Goal: Task Accomplishment & Management: Manage account settings

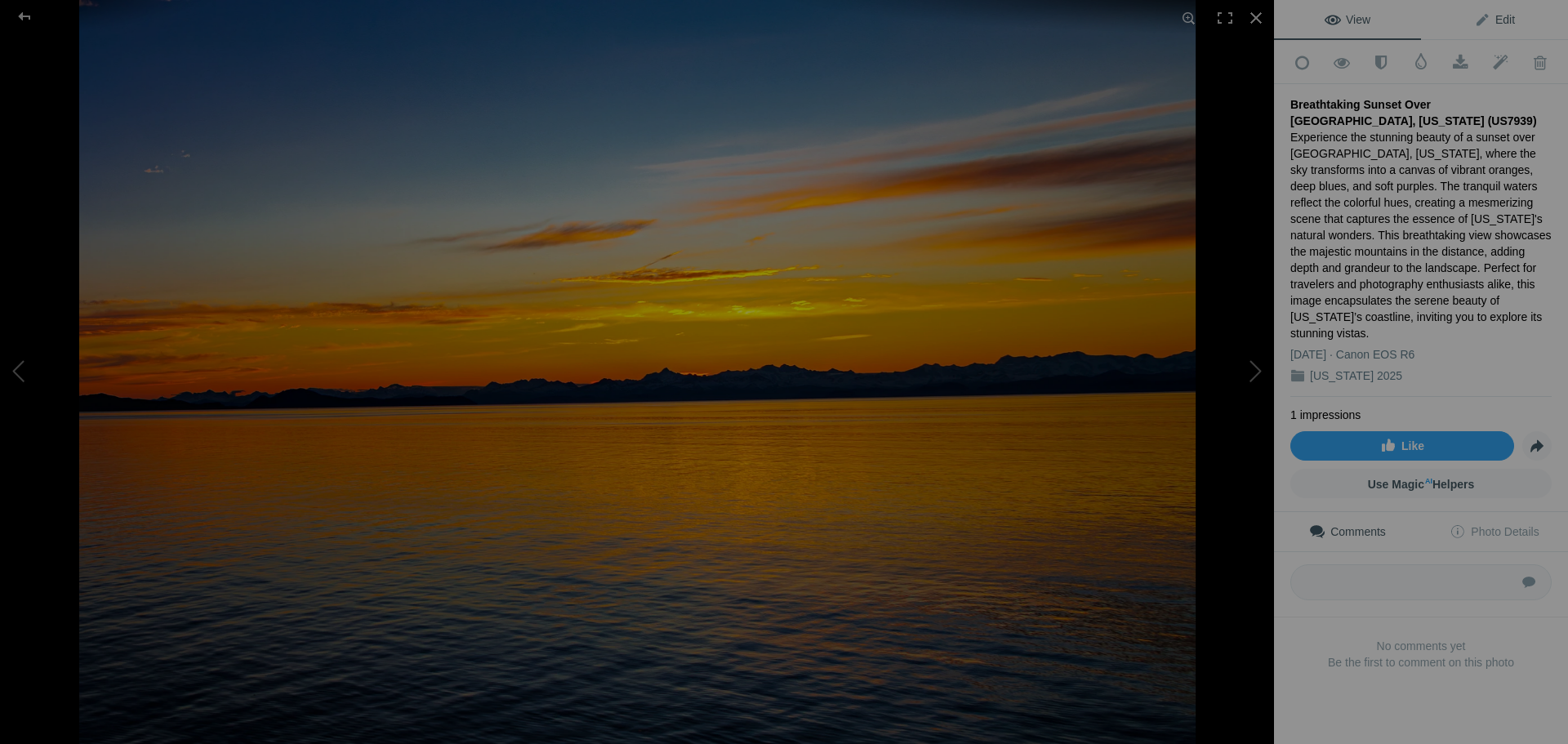
click at [1496, 20] on span "Edit" at bounding box center [1494, 19] width 41 height 13
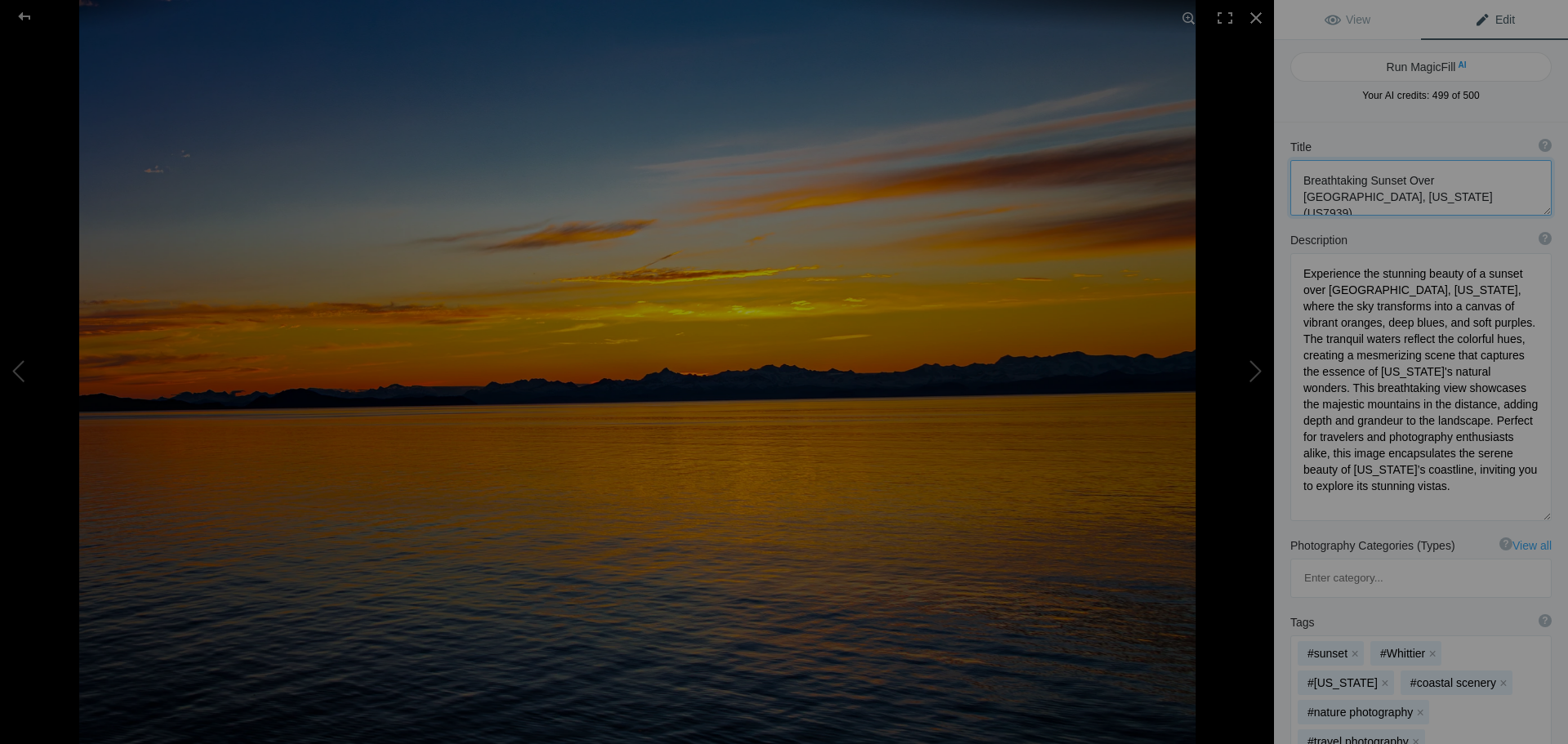
drag, startPoint x: 1395, startPoint y: 201, endPoint x: 1292, endPoint y: 183, distance: 104.6
click at [1292, 183] on textarea at bounding box center [1421, 188] width 261 height 55
drag, startPoint x: 1444, startPoint y: 509, endPoint x: 1302, endPoint y: 272, distance: 276.3
click at [1302, 272] on textarea at bounding box center [1421, 387] width 261 height 267
click at [21, 19] on div at bounding box center [24, 16] width 58 height 33
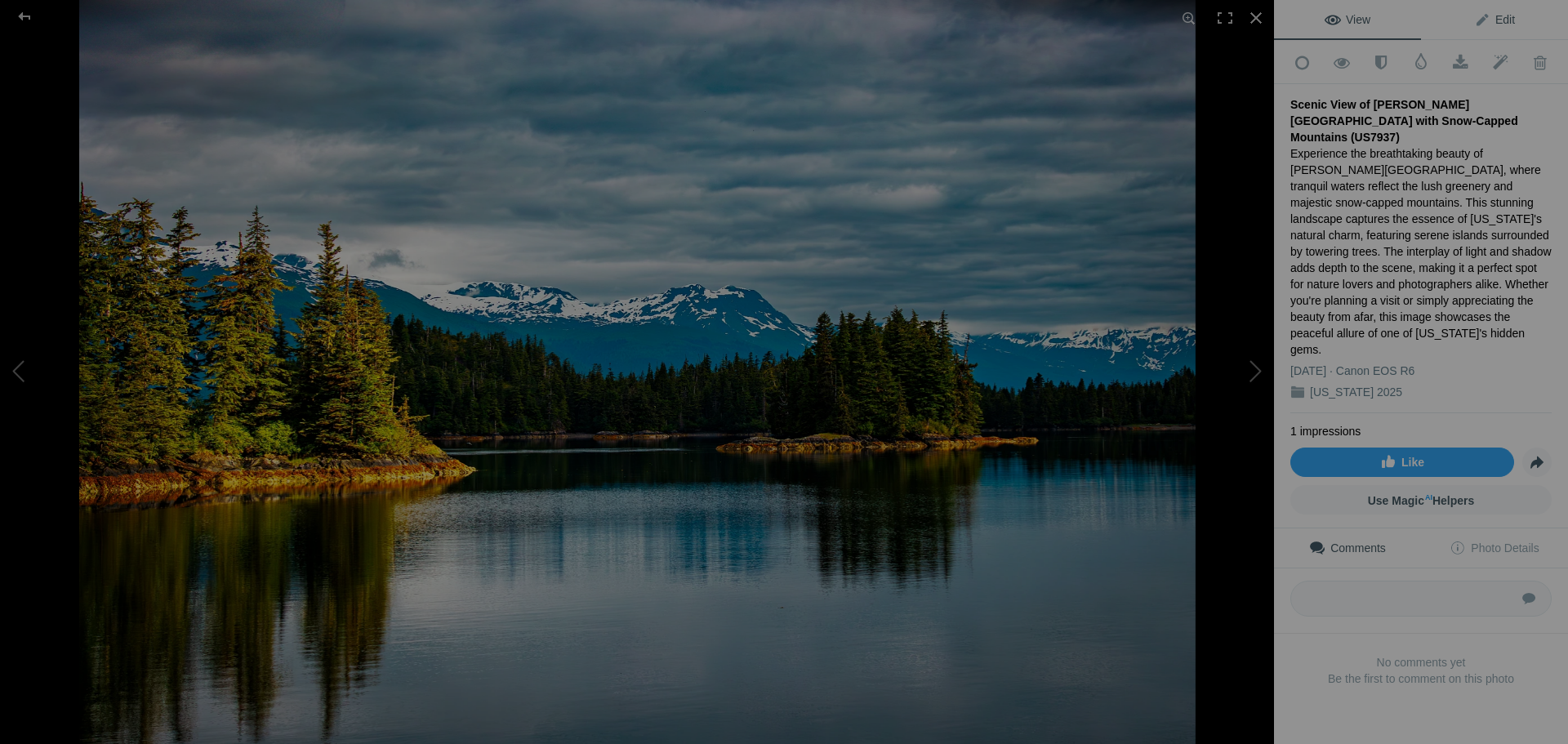
click at [1494, 26] on span "Edit" at bounding box center [1494, 19] width 41 height 13
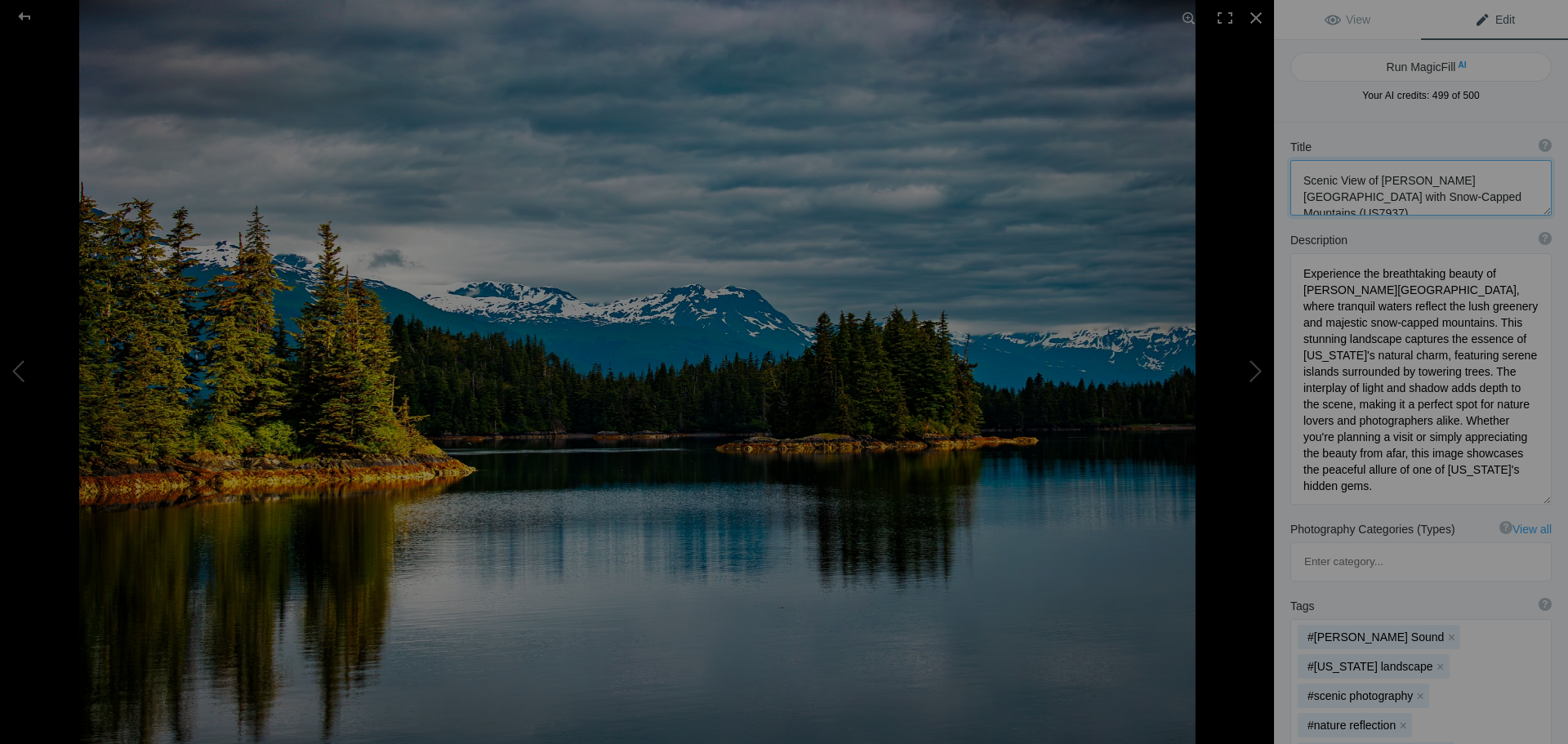
drag, startPoint x: 1306, startPoint y: 175, endPoint x: 1491, endPoint y: 196, distance: 186.2
click at [1491, 196] on textarea at bounding box center [1421, 188] width 261 height 55
drag, startPoint x: 1298, startPoint y: 269, endPoint x: 1496, endPoint y: 492, distance: 298.2
click at [1496, 492] on textarea at bounding box center [1421, 379] width 261 height 252
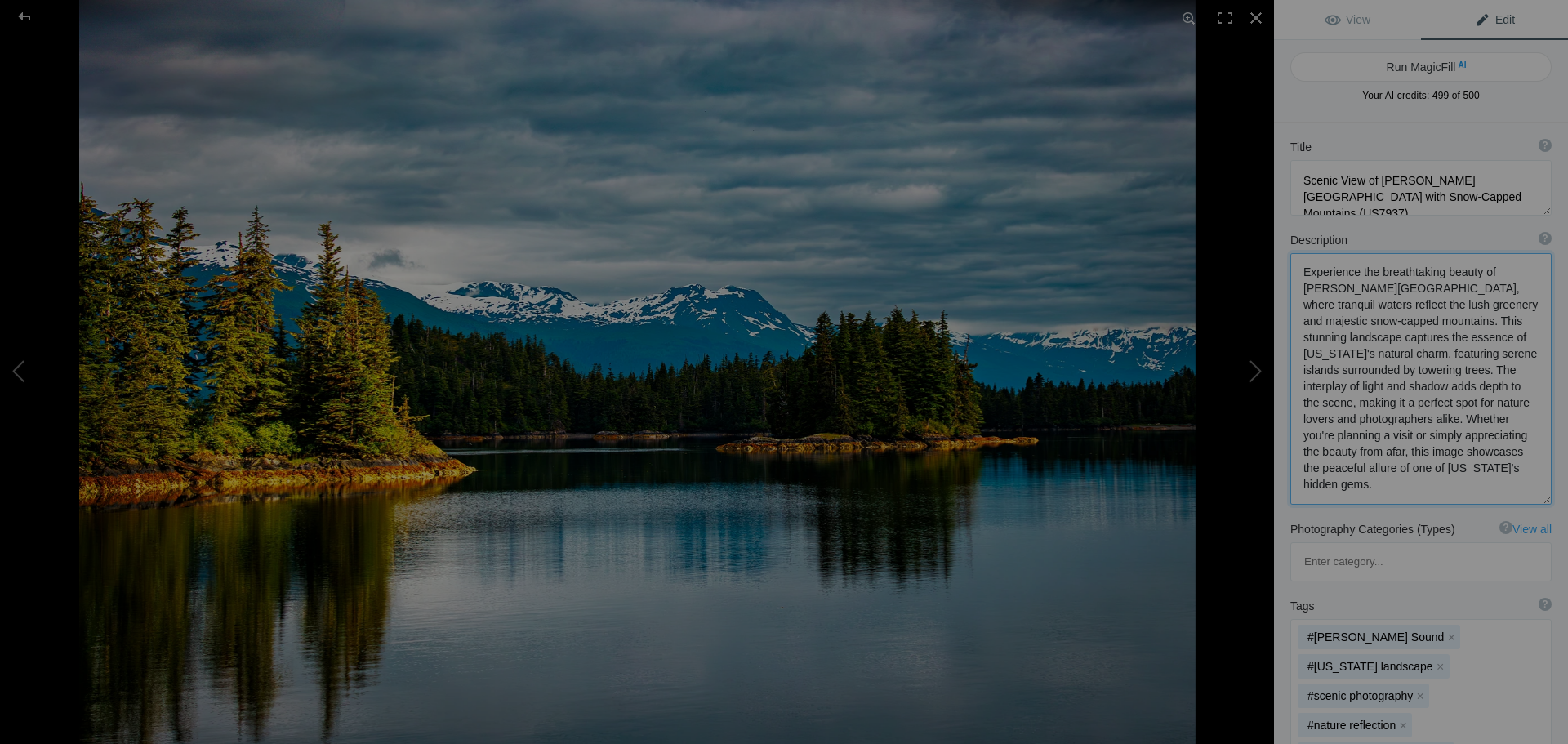
paste textarea "Scenic View of [PERSON_NAME][GEOGRAPHIC_DATA] with Snow-Capped Mountains (US793…"
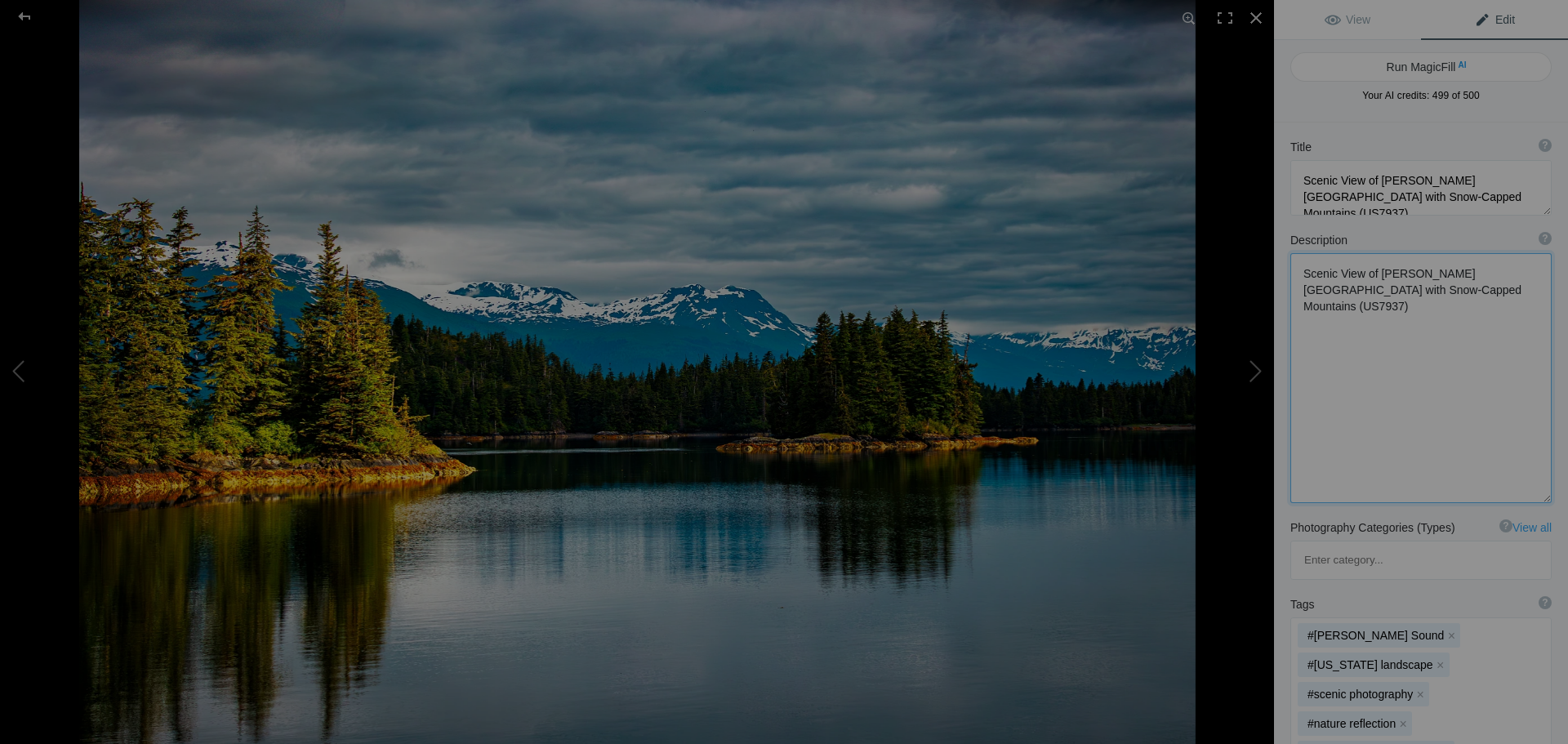
scroll to position [0, 0]
click at [1453, 328] on textarea at bounding box center [1421, 378] width 261 height 250
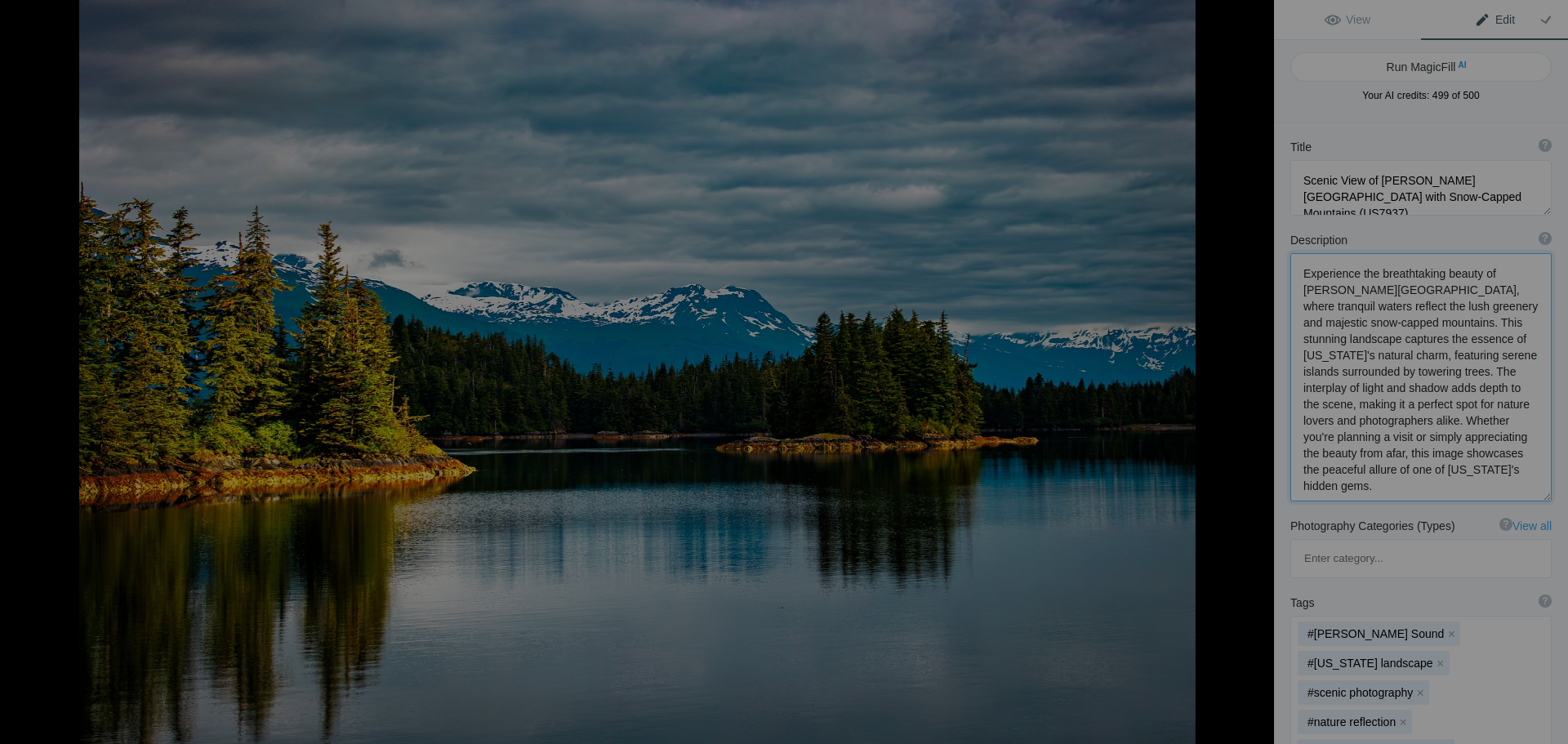
type textarea "Experience the breathtaking beauty of [PERSON_NAME][GEOGRAPHIC_DATA], where tra…"
click at [25, 4] on div at bounding box center [24, 16] width 58 height 33
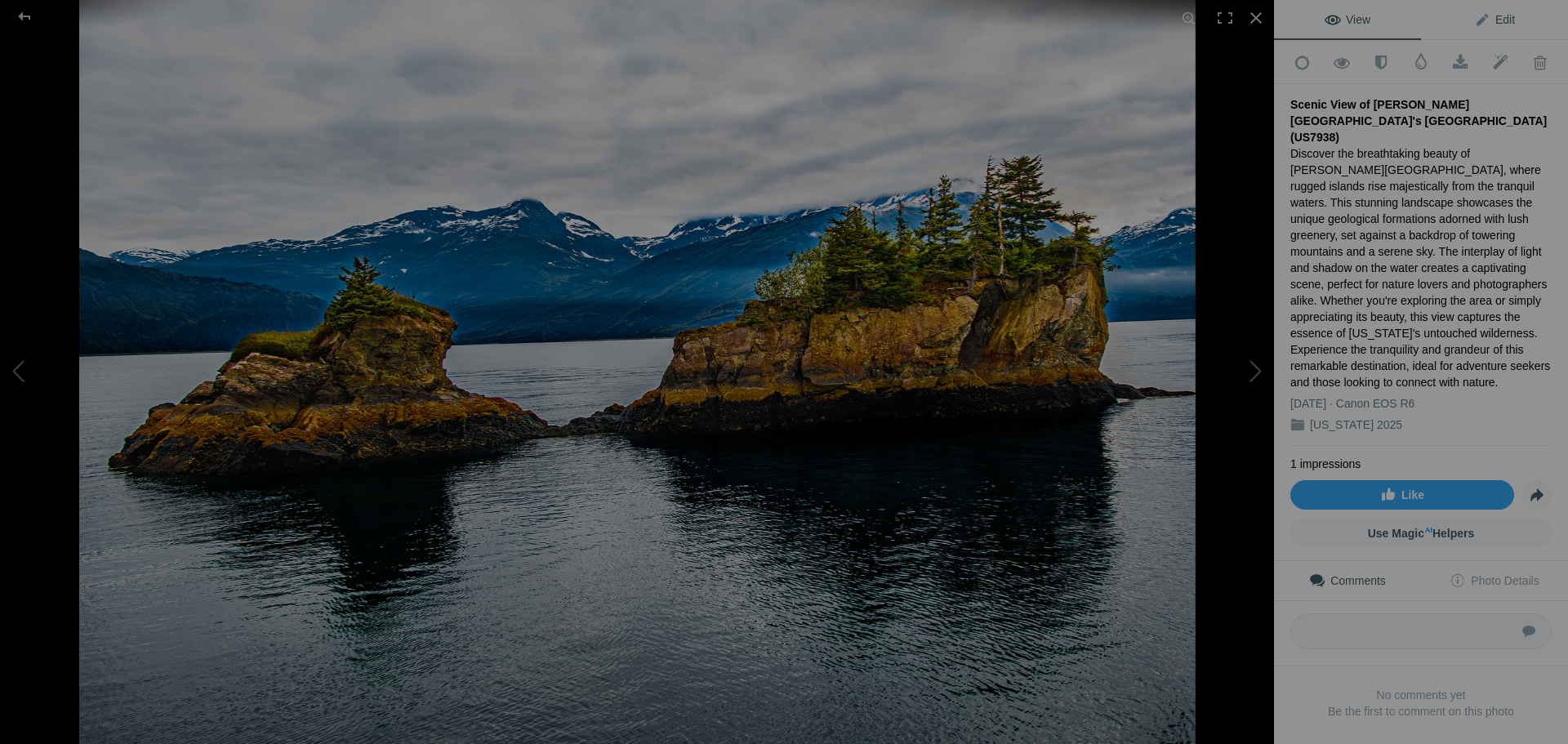
click at [1491, 31] on link "Edit" at bounding box center [1495, 20] width 147 height 40
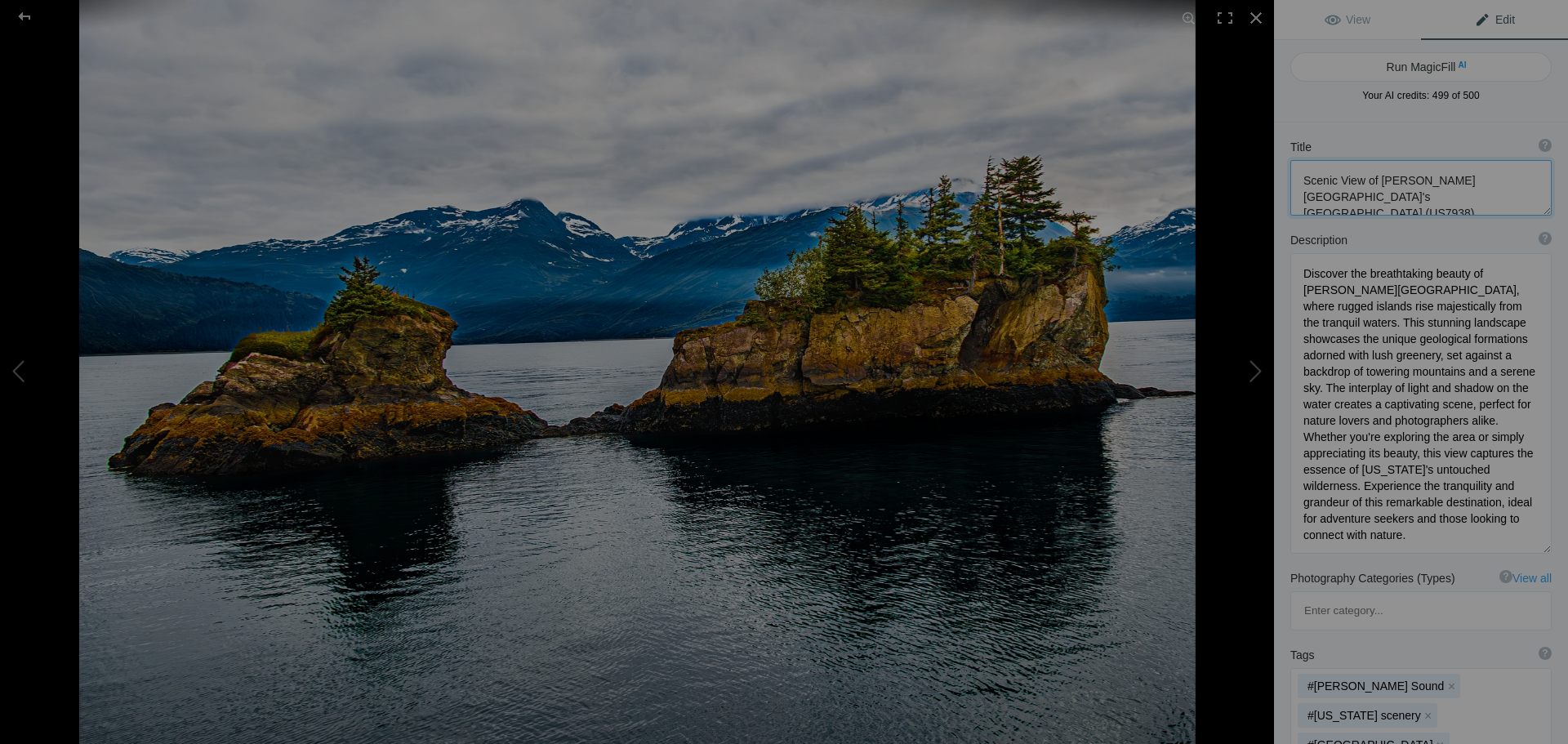
drag, startPoint x: 1445, startPoint y: 194, endPoint x: 1300, endPoint y: 176, distance: 146.1
click at [1300, 176] on textarea at bounding box center [1421, 188] width 261 height 55
drag, startPoint x: 1306, startPoint y: 269, endPoint x: 1516, endPoint y: 535, distance: 338.9
click at [1516, 535] on textarea at bounding box center [1421, 403] width 261 height 300
click at [24, 19] on div at bounding box center [24, 16] width 58 height 33
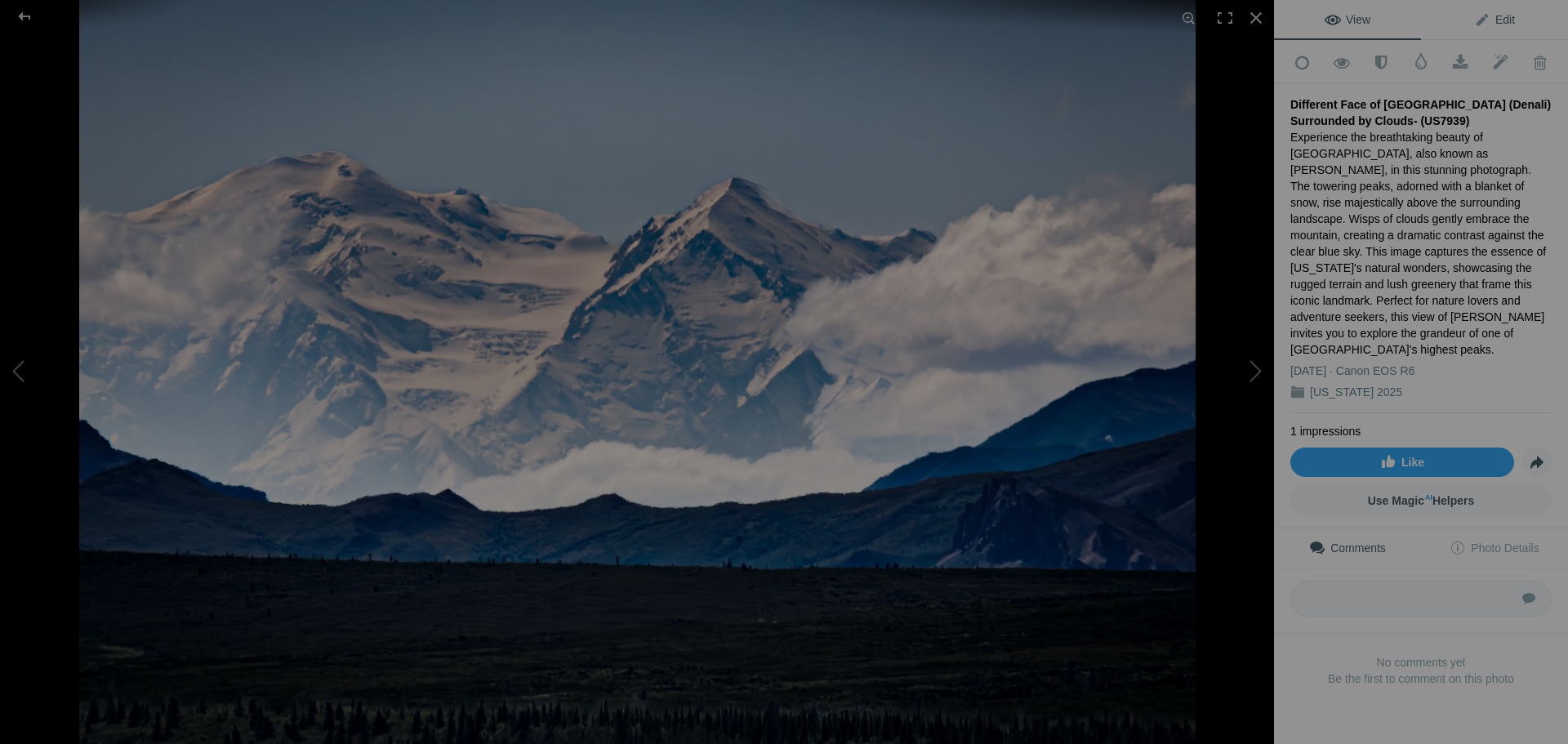
click at [1503, 21] on span "Edit" at bounding box center [1494, 19] width 41 height 13
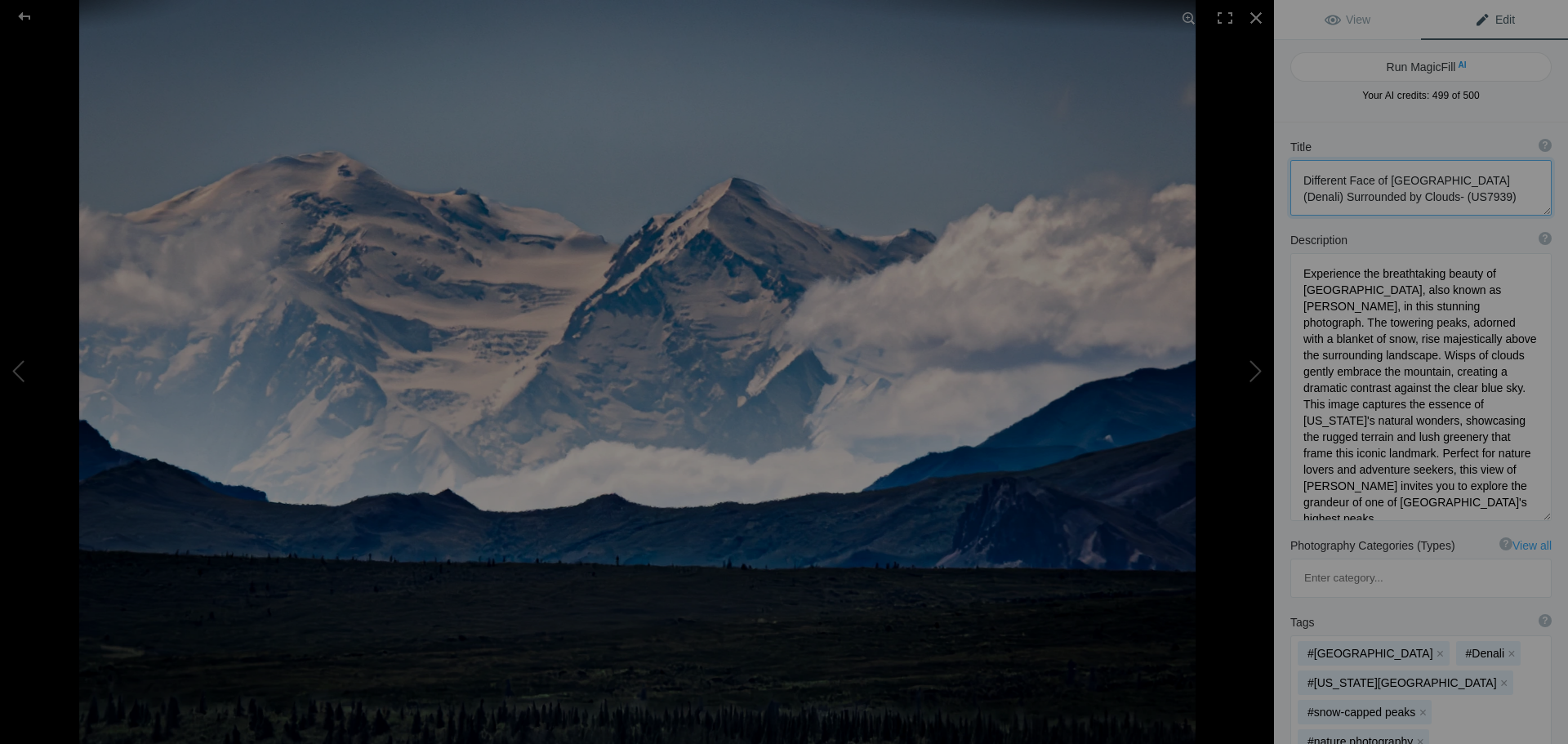
scroll to position [2, 0]
drag, startPoint x: 1301, startPoint y: 171, endPoint x: 1487, endPoint y: 207, distance: 189.5
click at [1487, 207] on textarea at bounding box center [1421, 188] width 261 height 55
drag, startPoint x: 1304, startPoint y: 266, endPoint x: 1490, endPoint y: 503, distance: 301.3
click at [1490, 503] on textarea at bounding box center [1421, 387] width 261 height 267
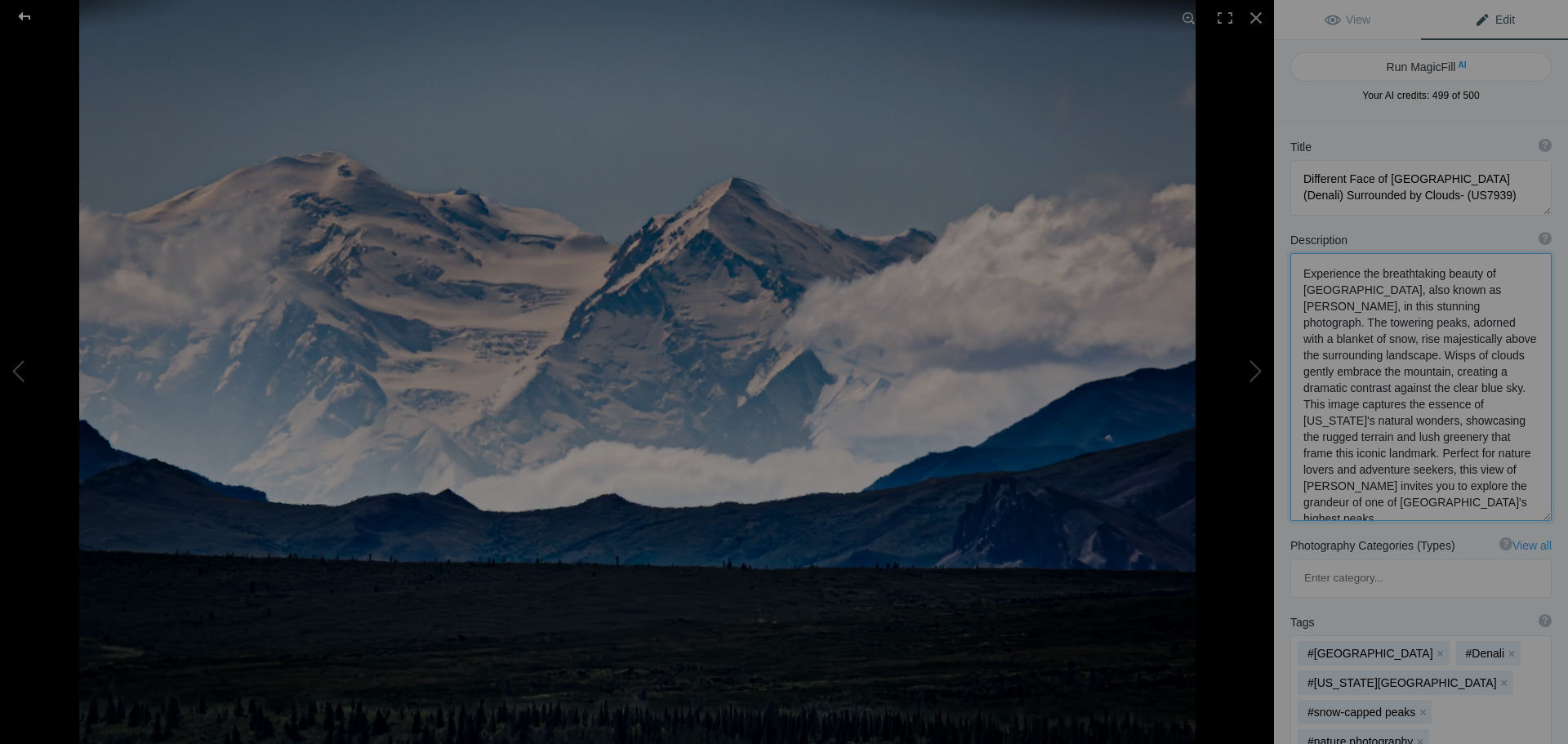
click at [33, 21] on div at bounding box center [24, 16] width 58 height 33
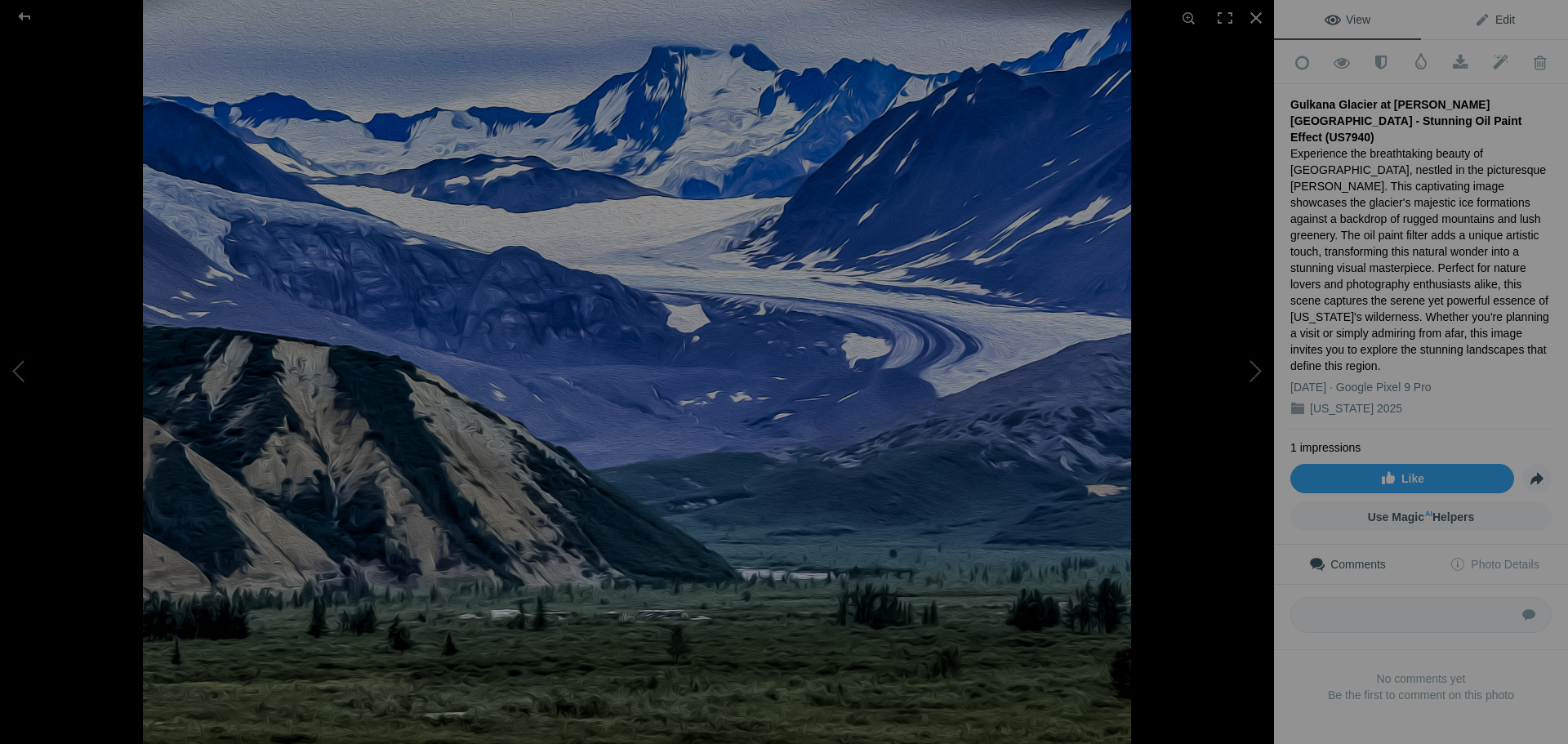
click at [1497, 22] on span "Edit" at bounding box center [1494, 19] width 41 height 13
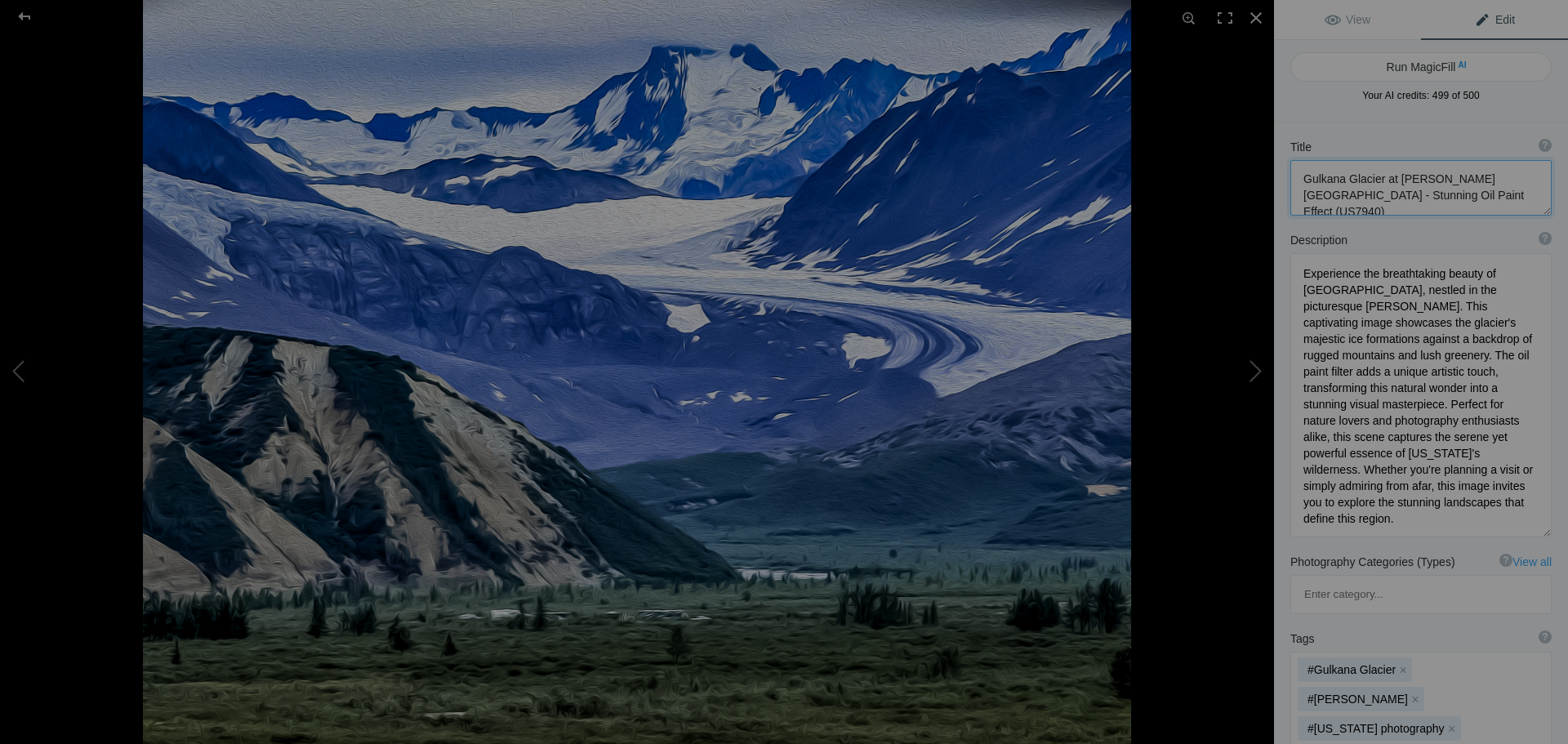
scroll to position [0, 0]
drag, startPoint x: 1470, startPoint y: 193, endPoint x: 1242, endPoint y: 169, distance: 229.3
click at [1242, 169] on div "Gulkana Glacier at [PERSON_NAME][GEOGRAPHIC_DATA] - Stunning Oil Paint Effect (…" at bounding box center [784, 372] width 1568 height 744
drag, startPoint x: 1302, startPoint y: 269, endPoint x: 1527, endPoint y: 614, distance: 411.9
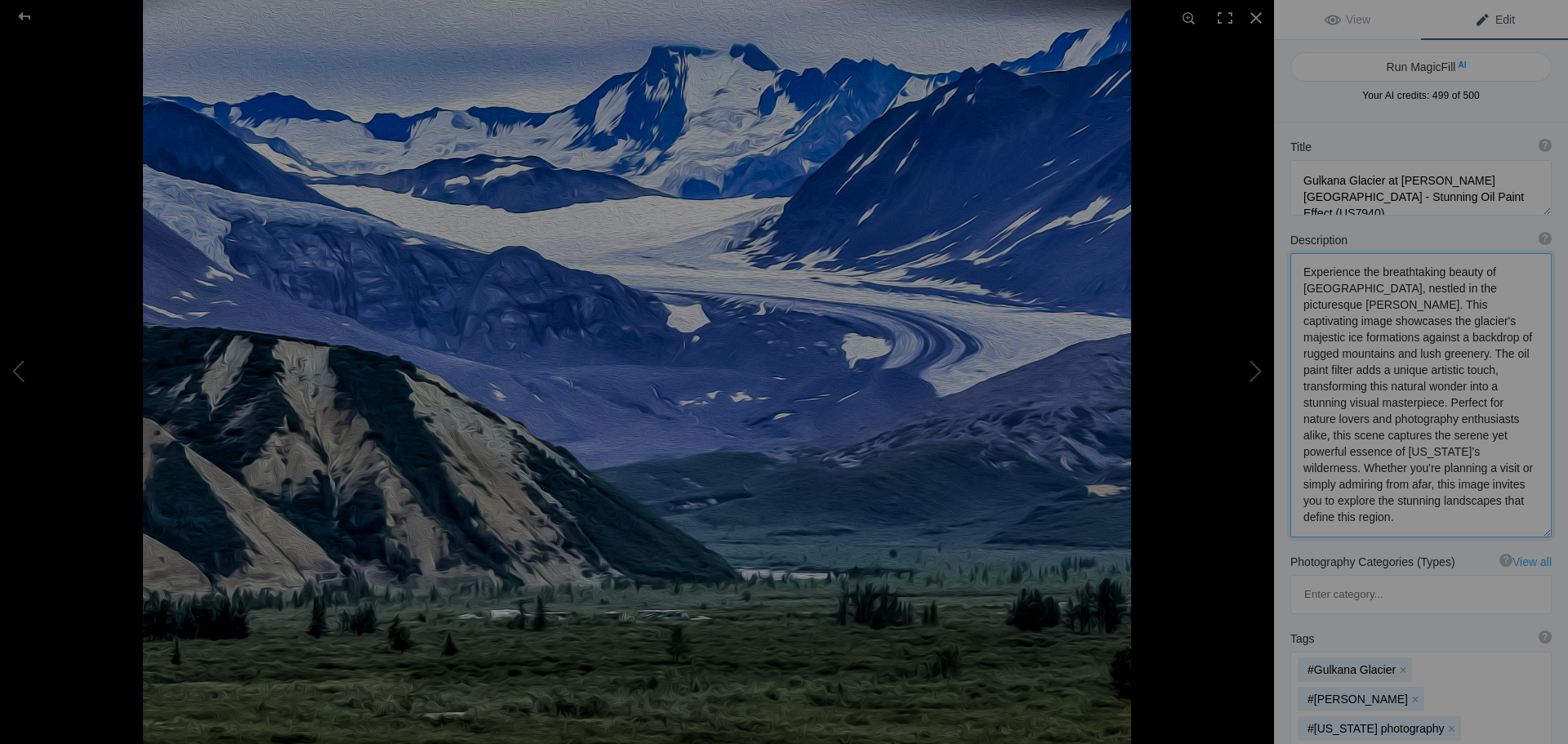
click at [21, 12] on div at bounding box center [24, 16] width 58 height 33
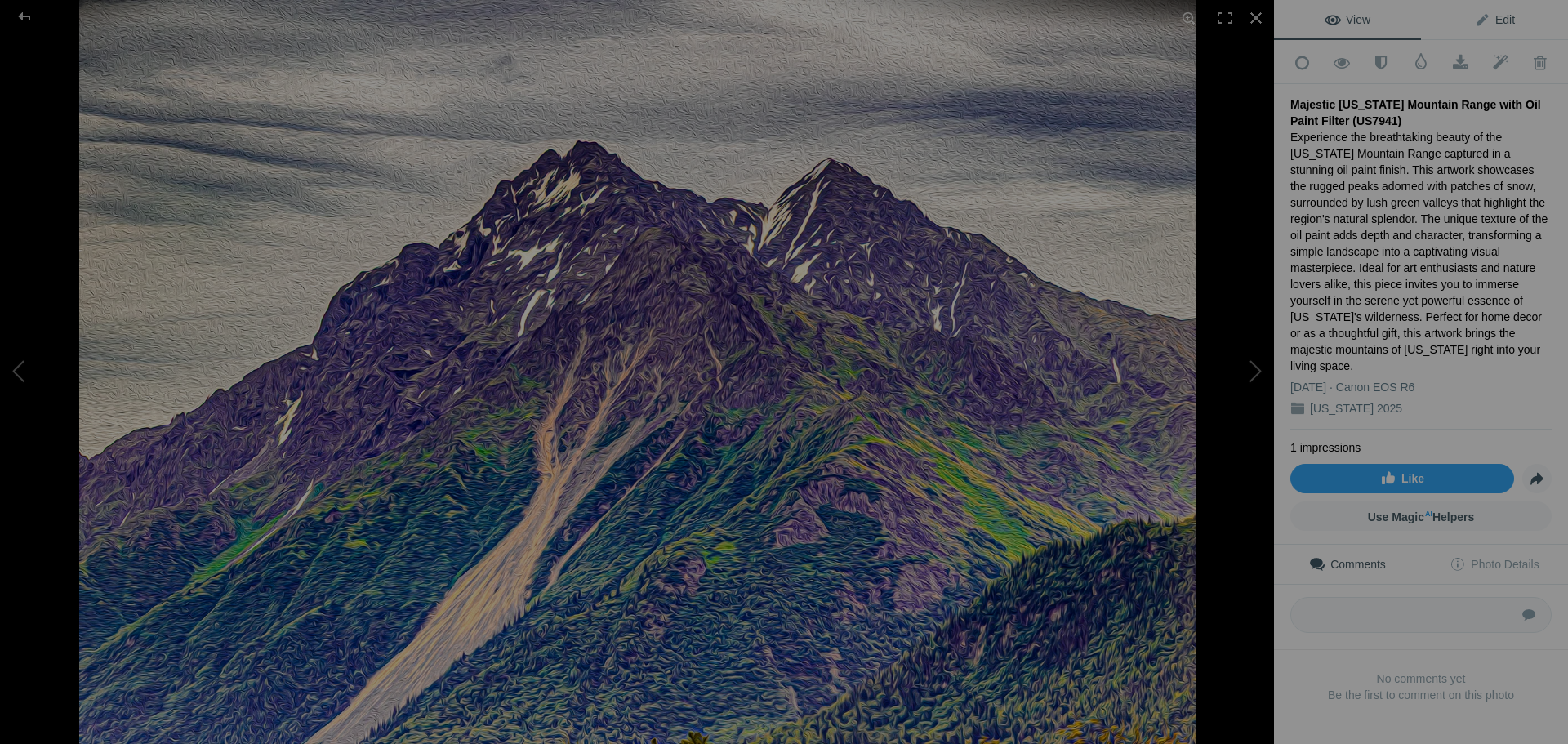
click at [1493, 9] on link "Edit" at bounding box center [1495, 20] width 147 height 40
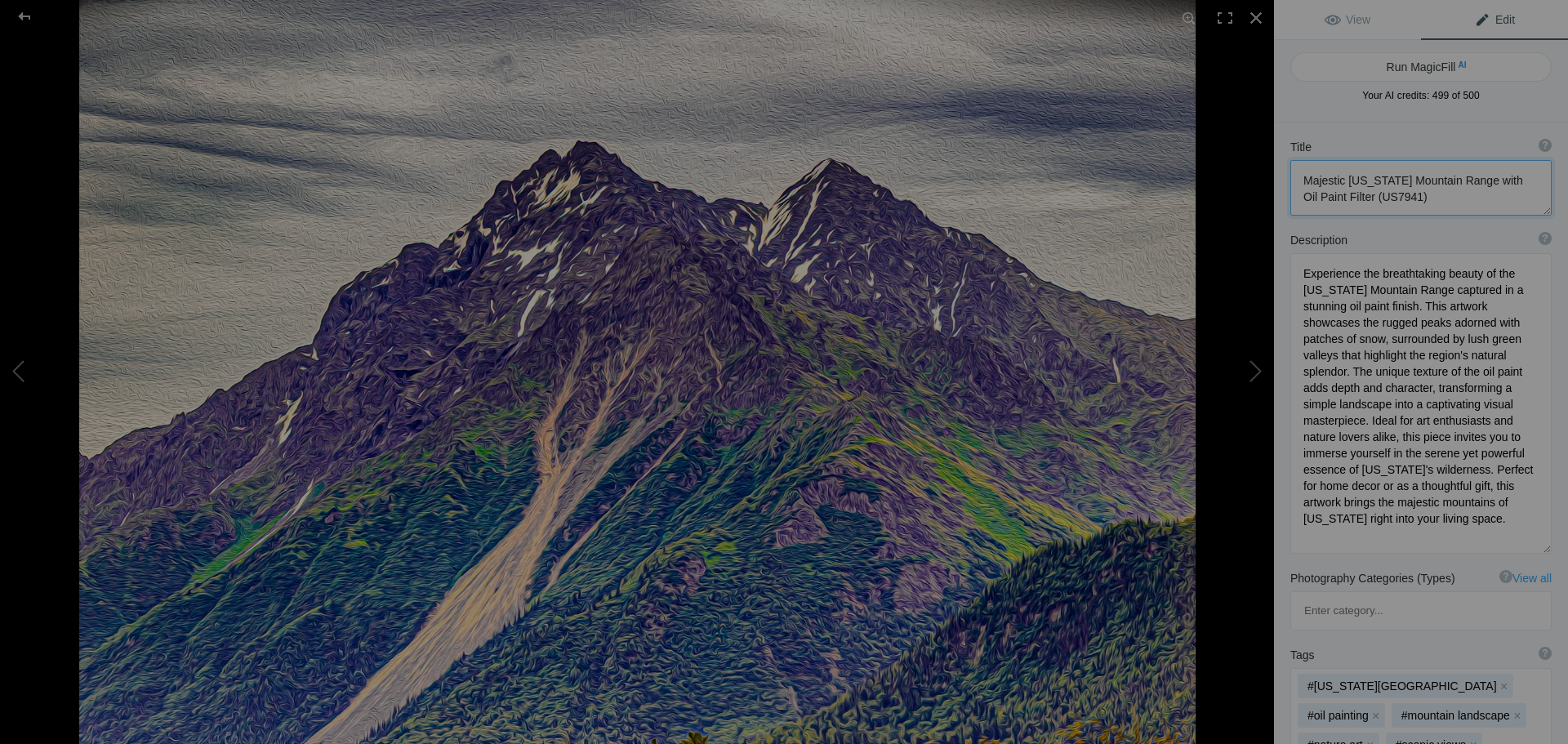
drag, startPoint x: 1442, startPoint y: 194, endPoint x: 1298, endPoint y: 174, distance: 145.4
click at [1298, 174] on textarea at bounding box center [1421, 188] width 261 height 55
drag, startPoint x: 1301, startPoint y: 270, endPoint x: 1520, endPoint y: 566, distance: 368.2
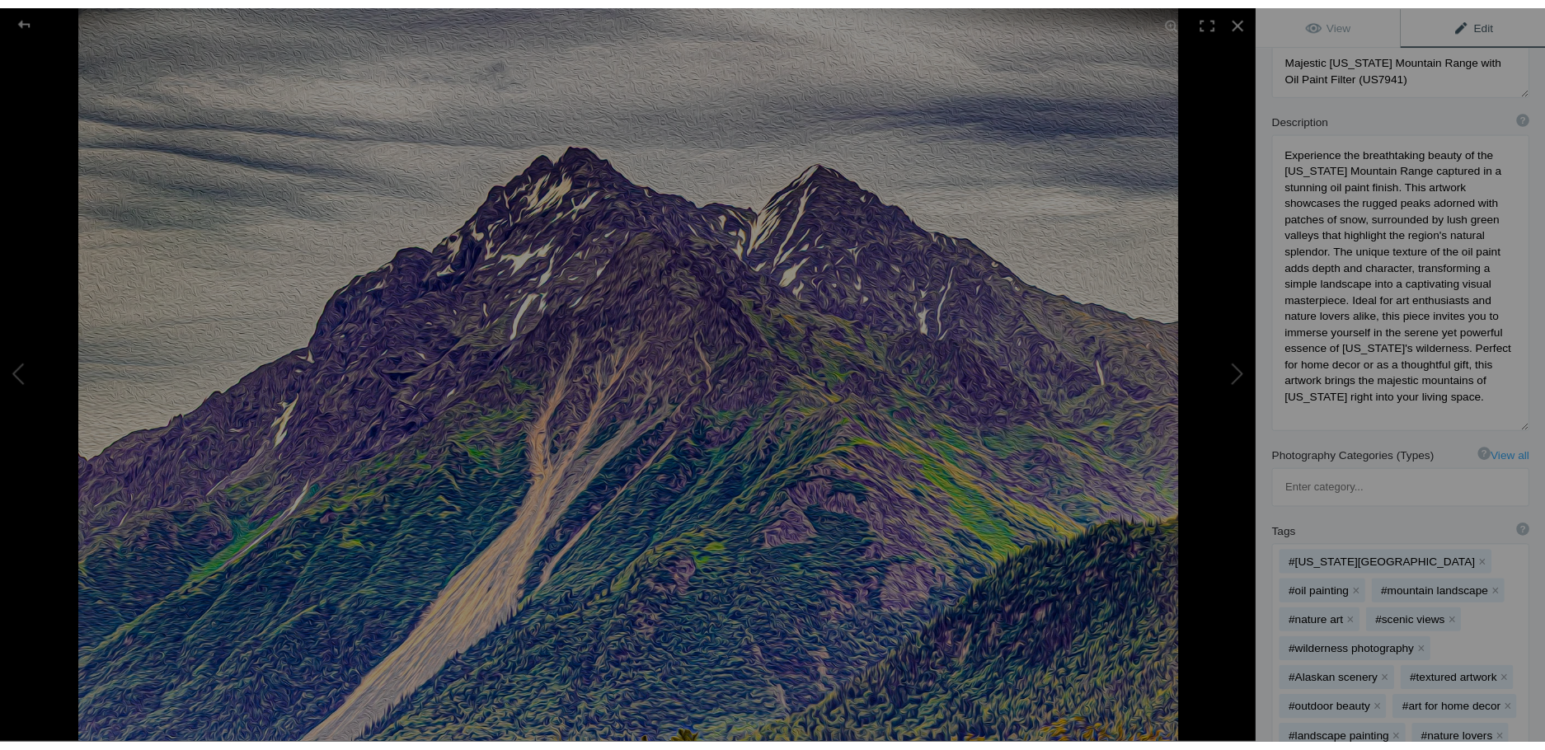
scroll to position [165, 0]
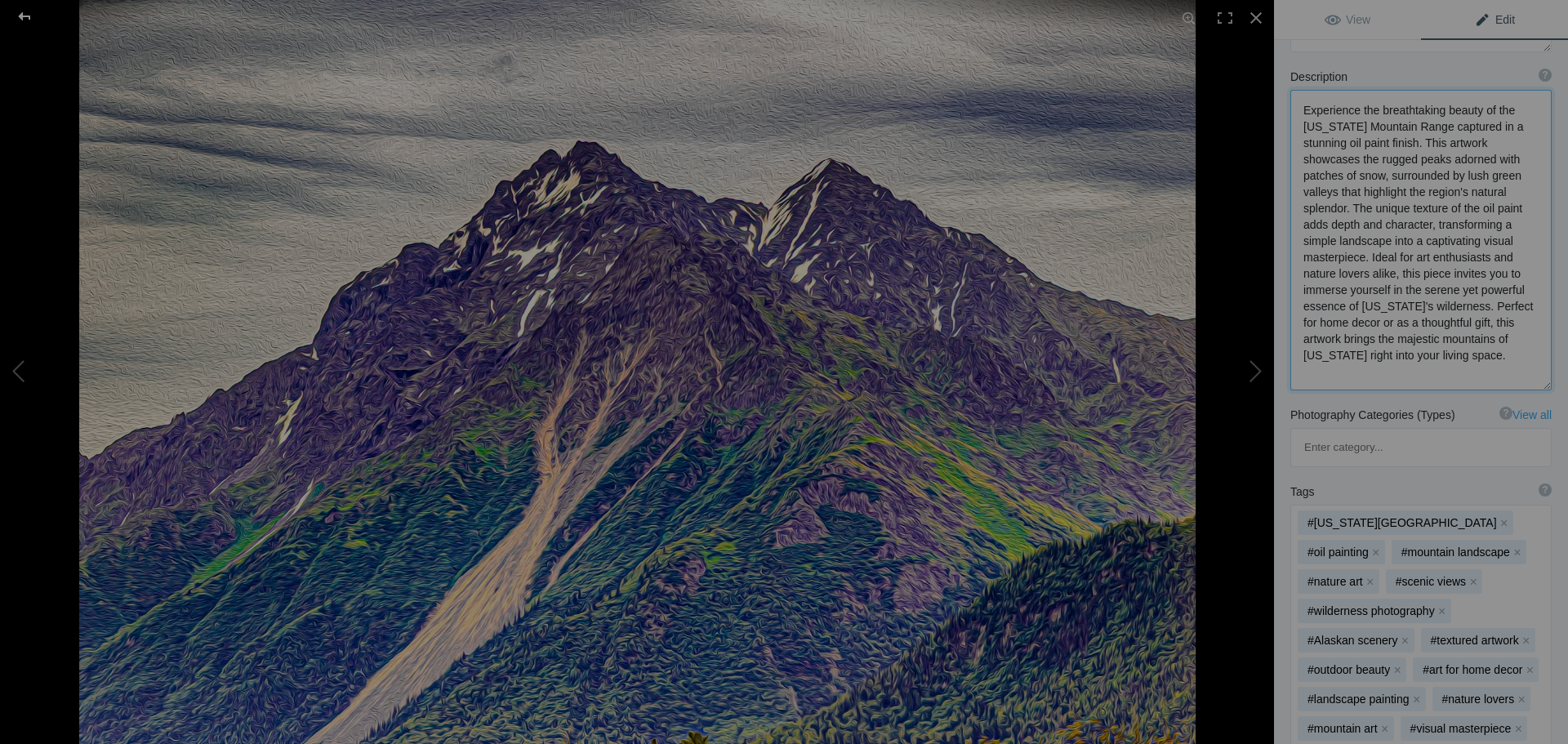
click at [16, 16] on div at bounding box center [24, 16] width 58 height 33
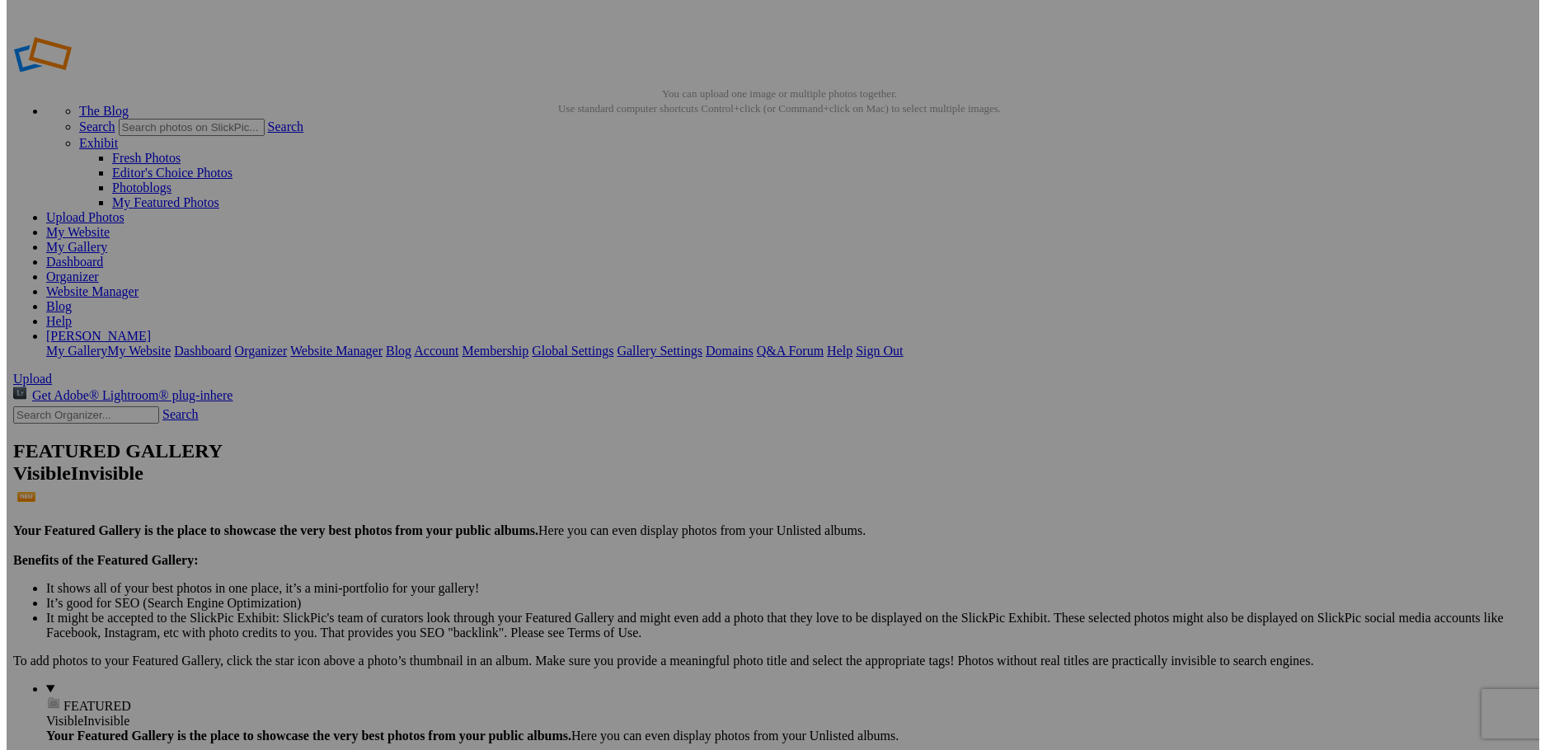
scroll to position [0, 0]
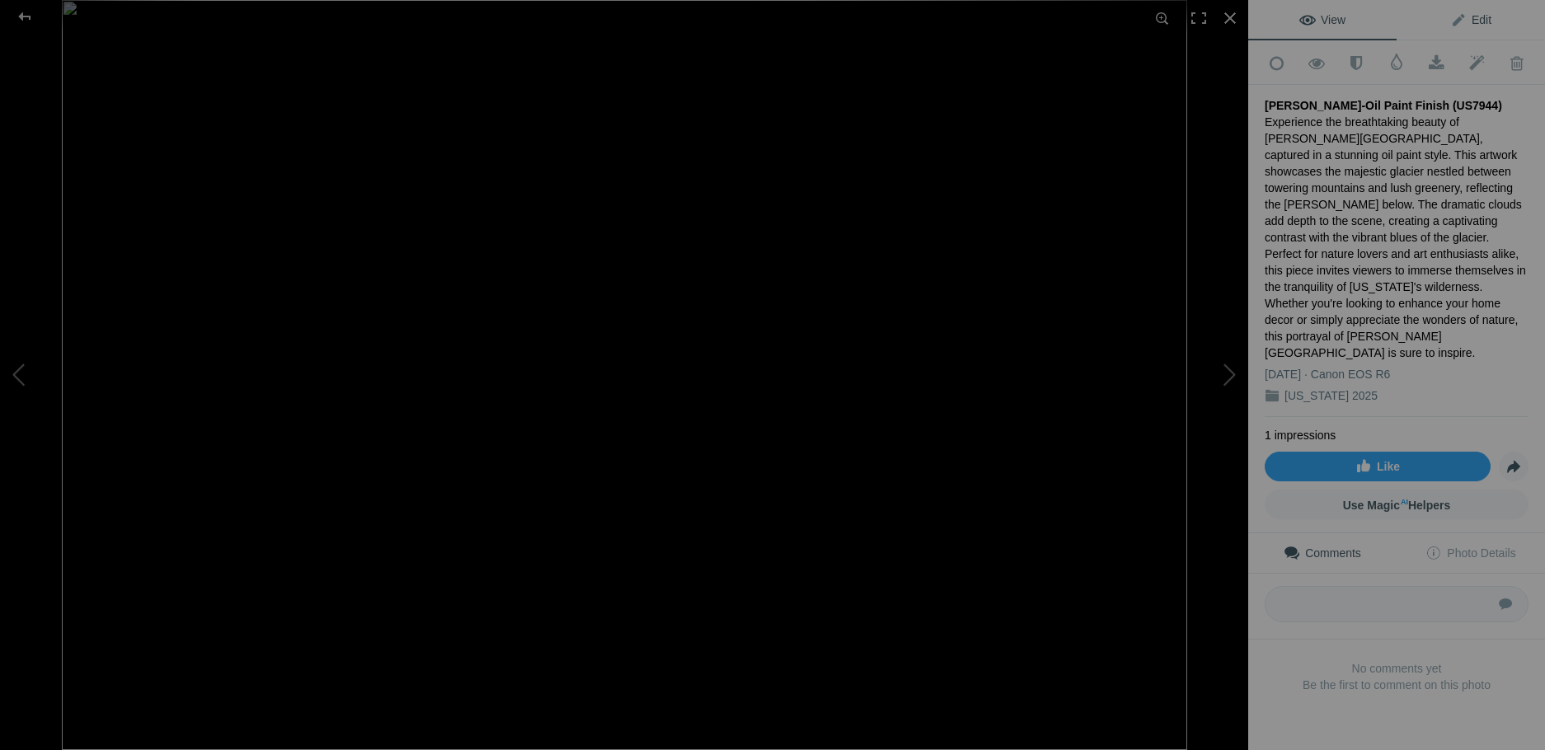
click at [1479, 20] on span "Edit" at bounding box center [1470, 19] width 41 height 13
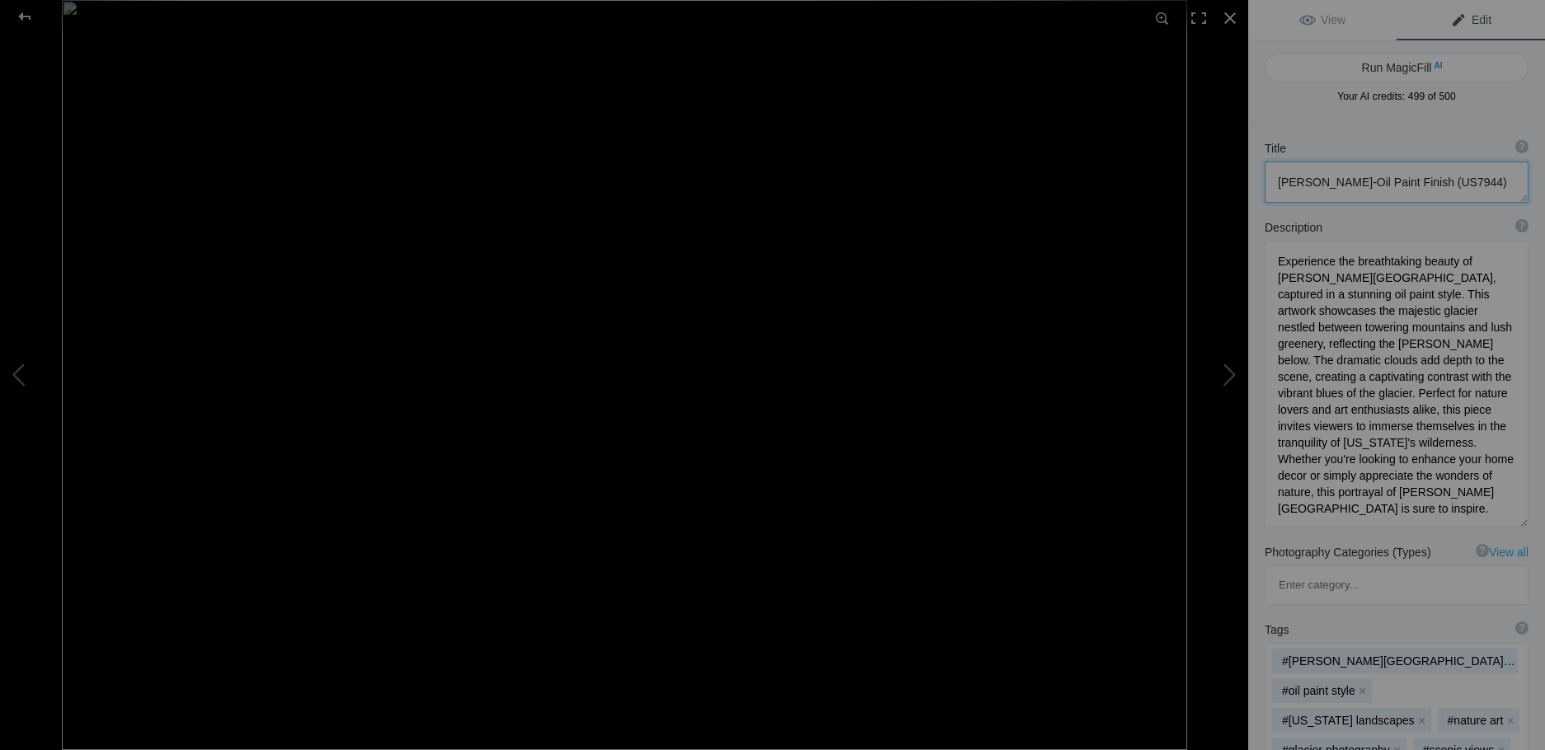
drag, startPoint x: 1299, startPoint y: 189, endPoint x: 1507, endPoint y: 200, distance: 208.9
click at [1507, 200] on textarea at bounding box center [1397, 182] width 264 height 41
drag, startPoint x: 1273, startPoint y: 262, endPoint x: 1422, endPoint y: 512, distance: 291.0
click at [1422, 512] on textarea at bounding box center [1397, 384] width 264 height 287
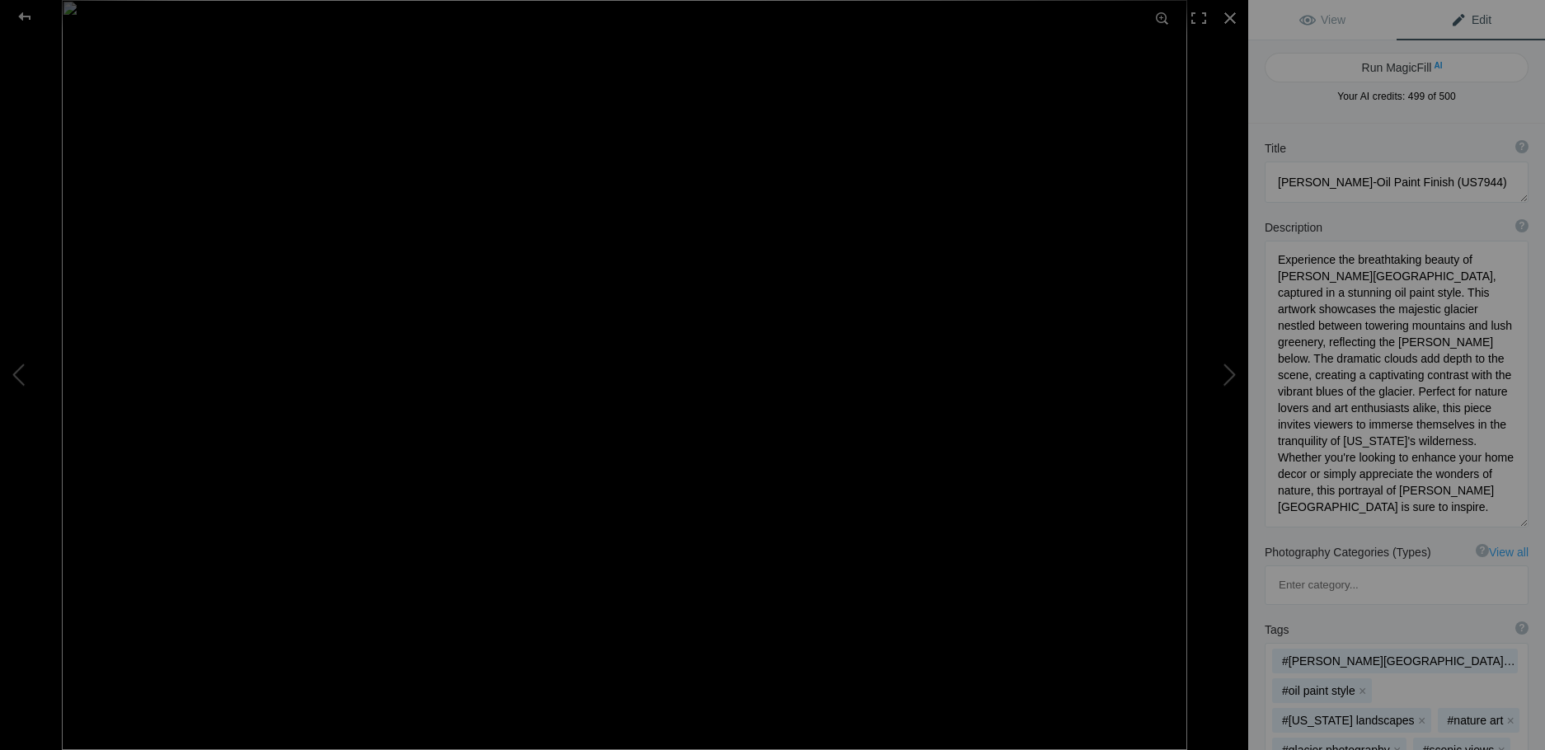
click at [1379, 217] on div "Description ? By adding more context around images, results can become much mor…" at bounding box center [1396, 373] width 297 height 325
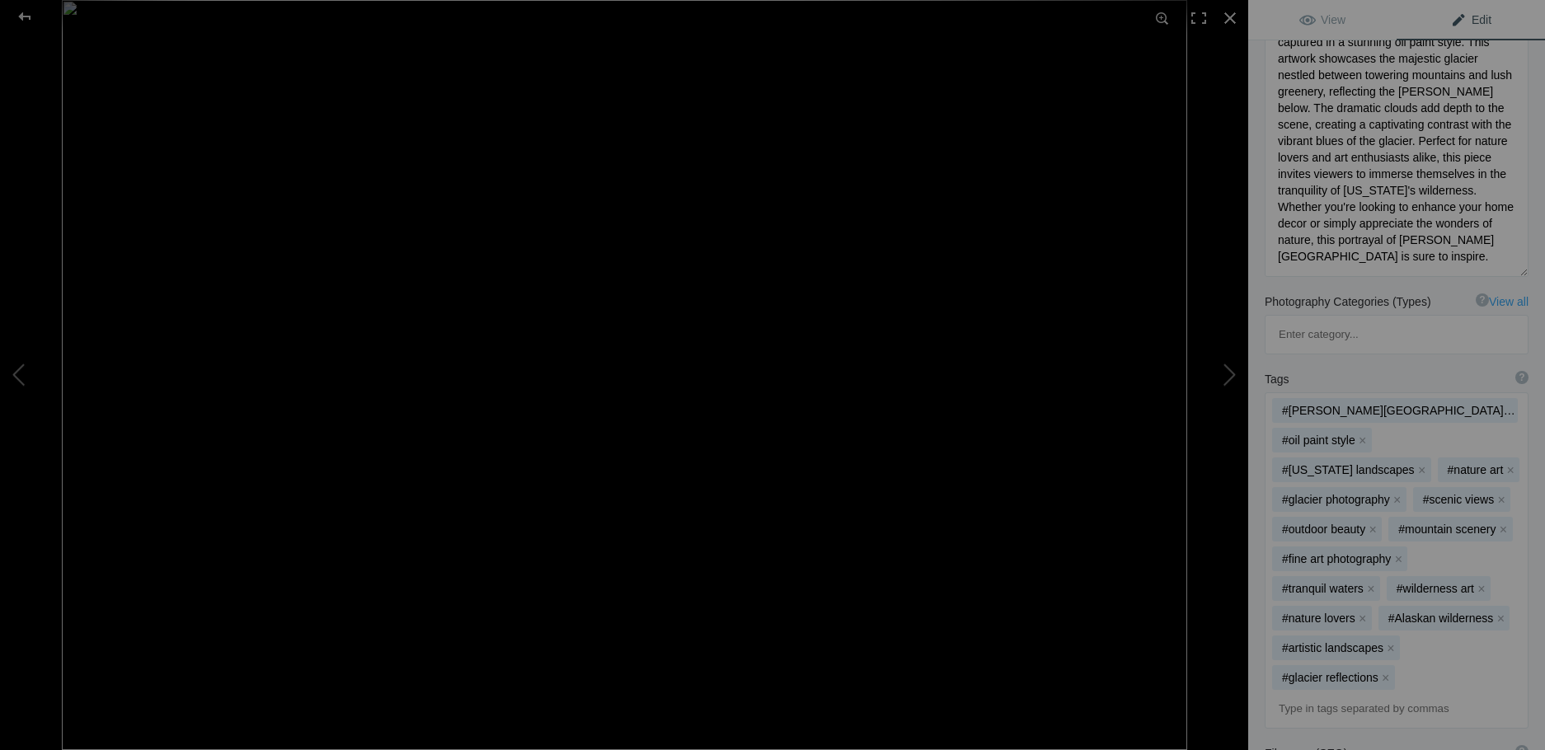
scroll to position [247, 0]
click at [38, 19] on div at bounding box center [24, 16] width 59 height 33
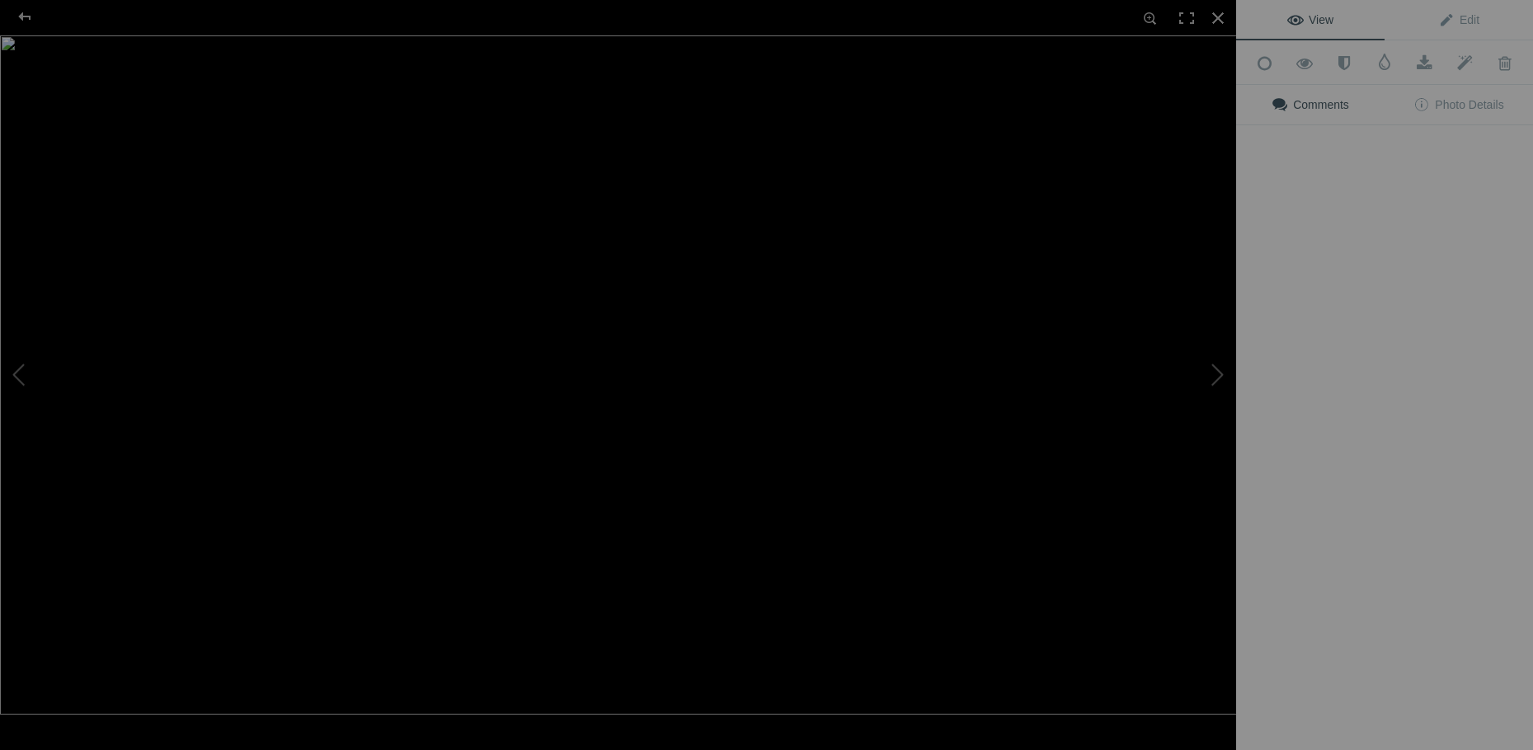
click at [752, 462] on img at bounding box center [624, 374] width 1248 height 679
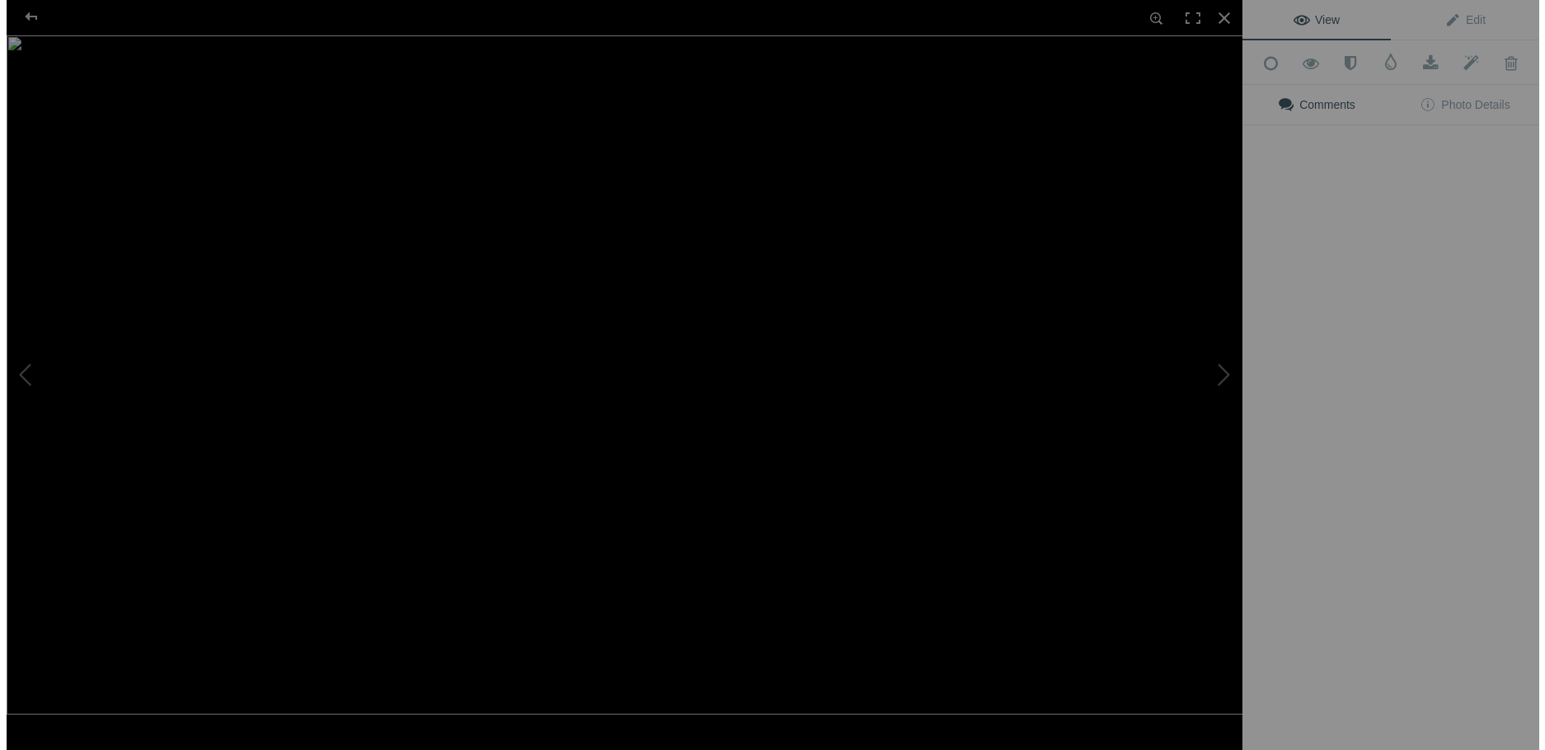
scroll to position [0, 0]
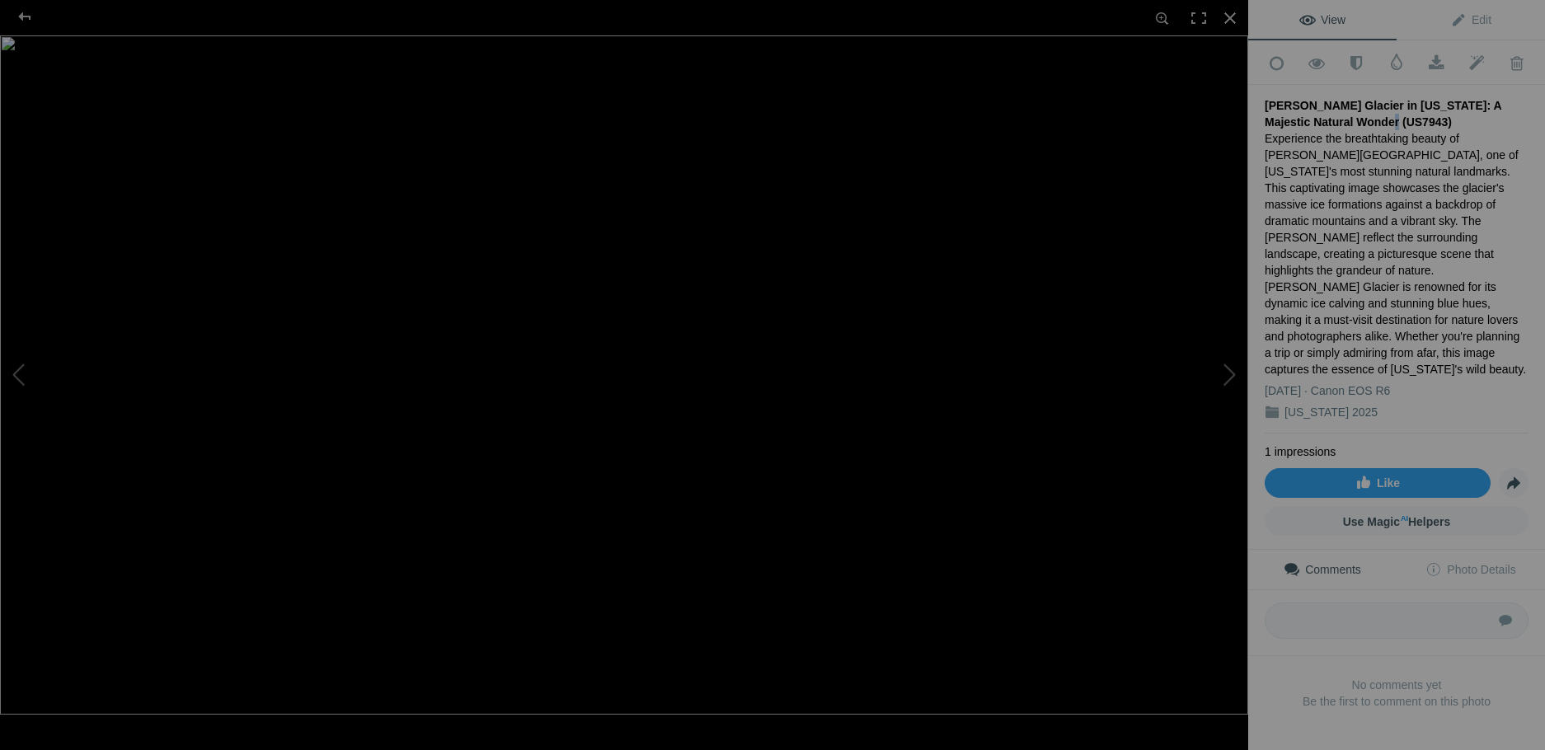
drag, startPoint x: 1367, startPoint y: 111, endPoint x: 1355, endPoint y: 115, distance: 12.3
click at [1355, 115] on div "[PERSON_NAME] Glacier in [US_STATE]: A Majestic Natural Wonder (US7943)" at bounding box center [1397, 113] width 264 height 33
click at [1473, 18] on span "Edit" at bounding box center [1470, 19] width 41 height 13
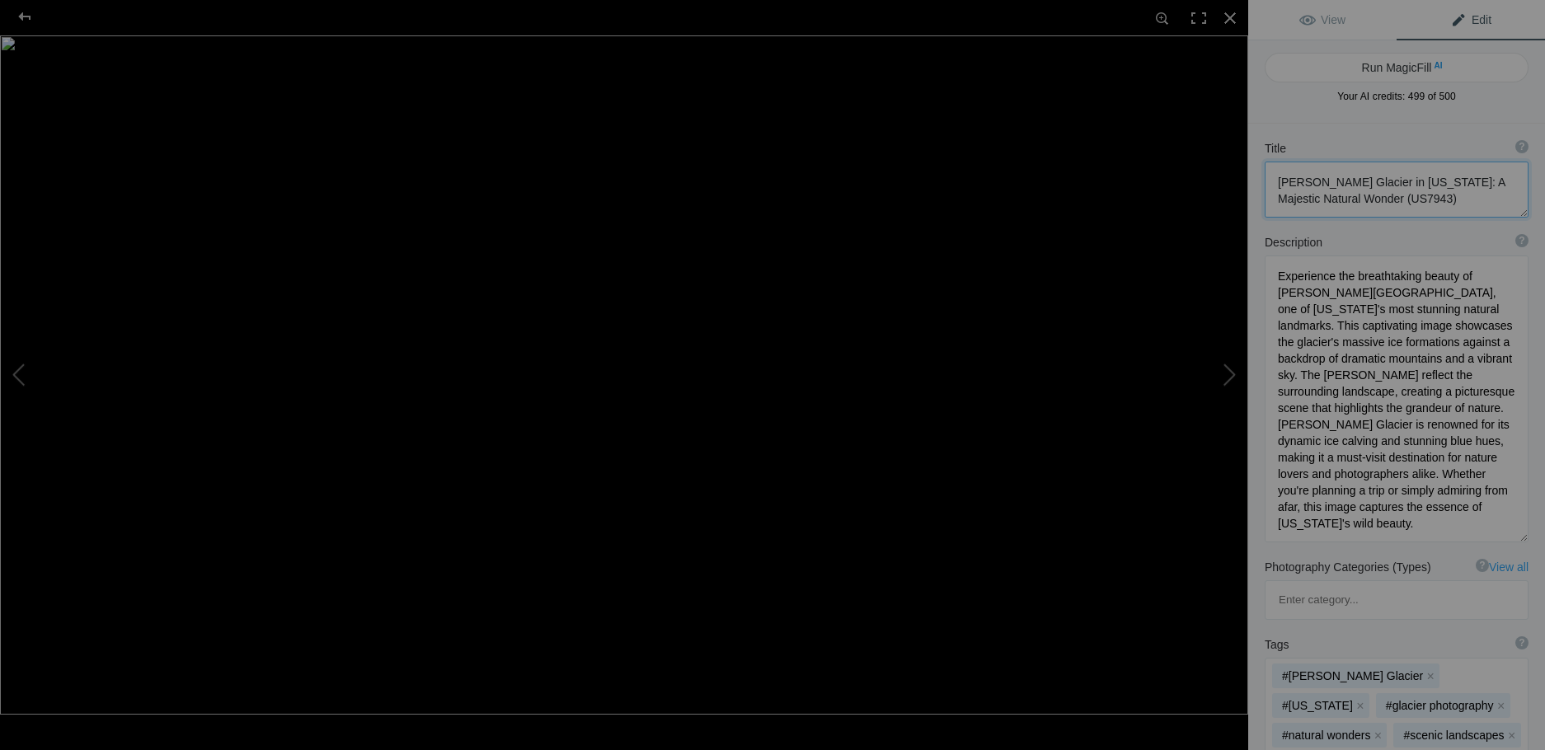
drag, startPoint x: 1416, startPoint y: 201, endPoint x: 1269, endPoint y: 182, distance: 148.0
click at [1269, 182] on textarea at bounding box center [1397, 190] width 264 height 56
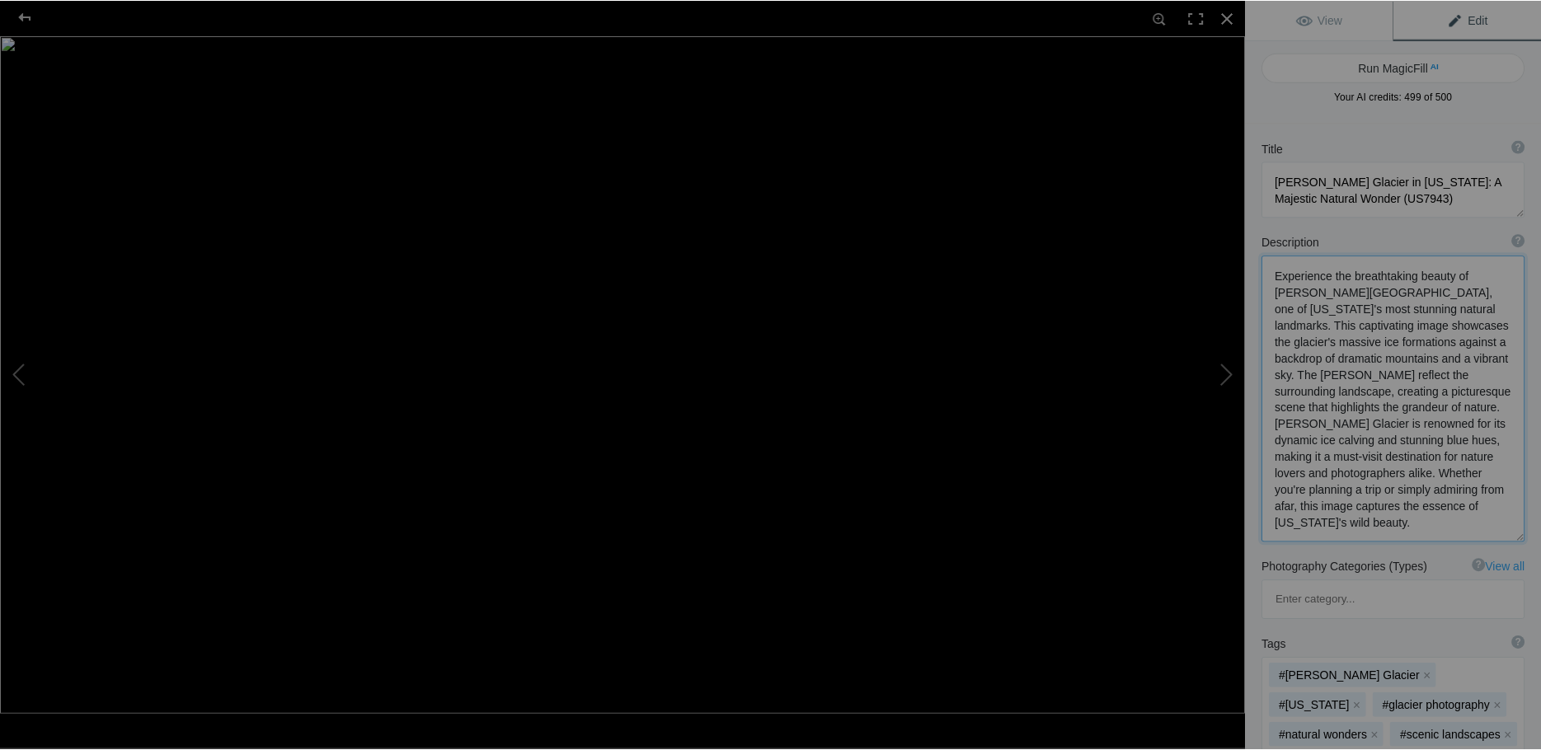
scroll to position [2, 0]
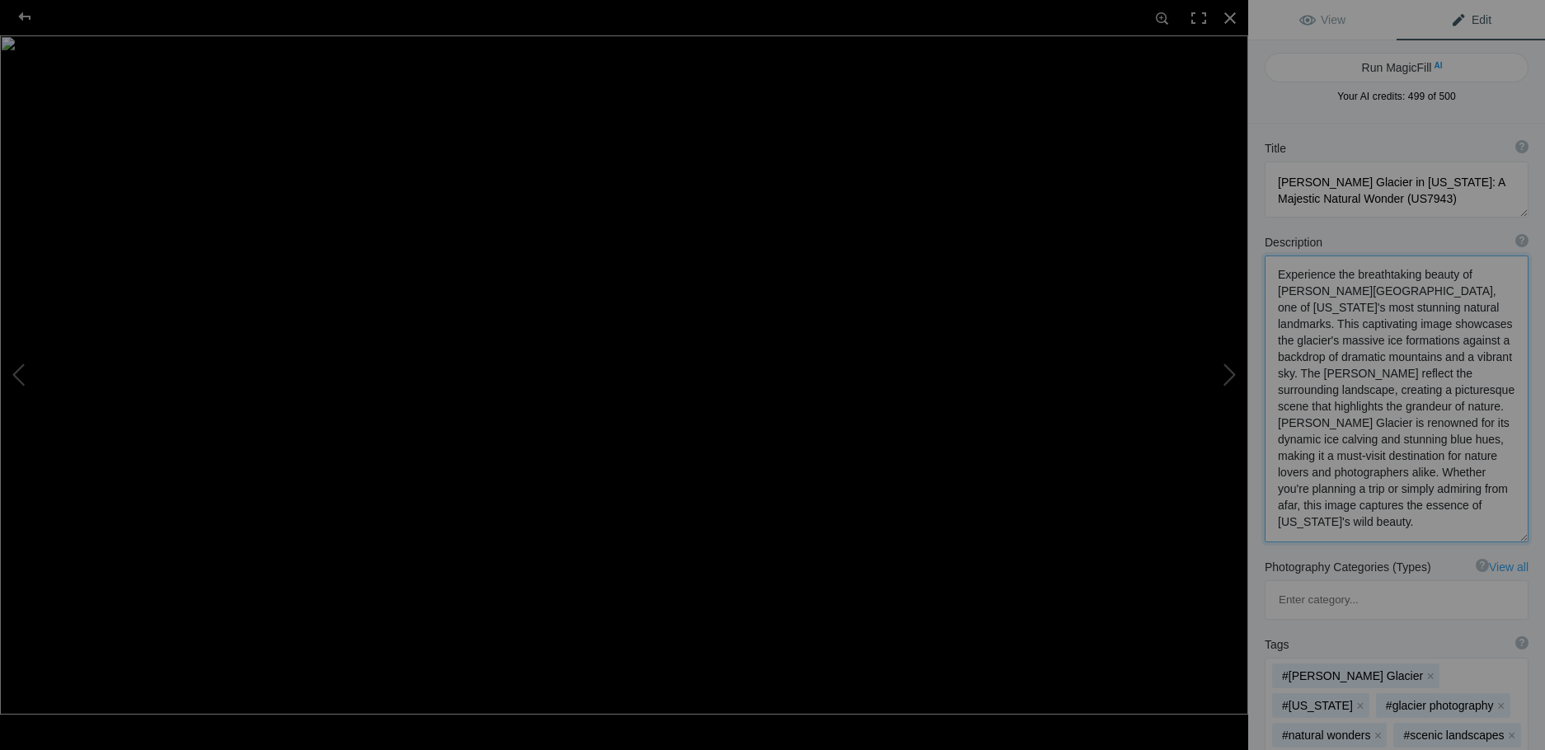
drag, startPoint x: 1277, startPoint y: 278, endPoint x: 1468, endPoint y: 542, distance: 325.9
click at [1468, 542] on textarea at bounding box center [1397, 399] width 264 height 287
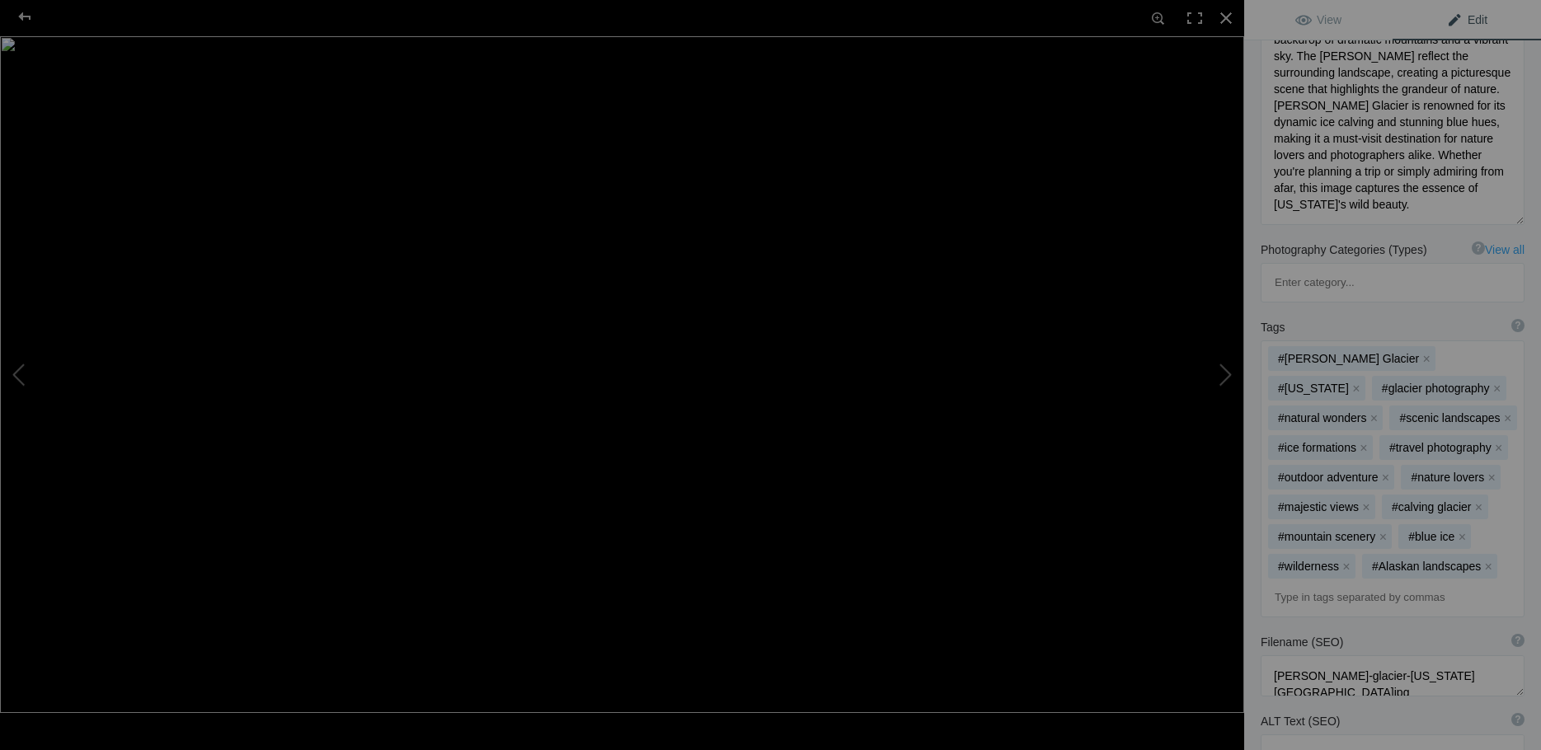
scroll to position [426, 0]
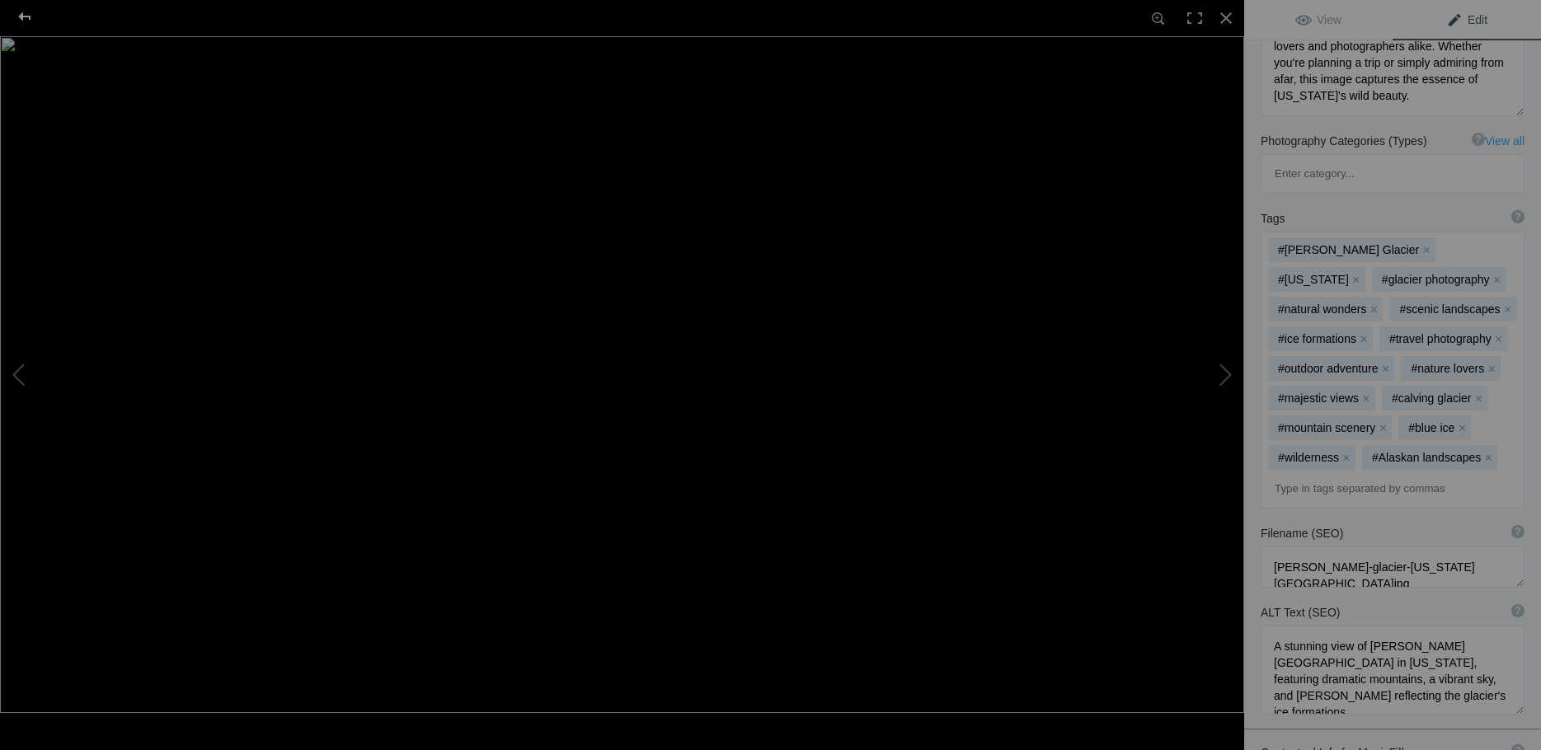
click at [37, 21] on div at bounding box center [24, 16] width 59 height 33
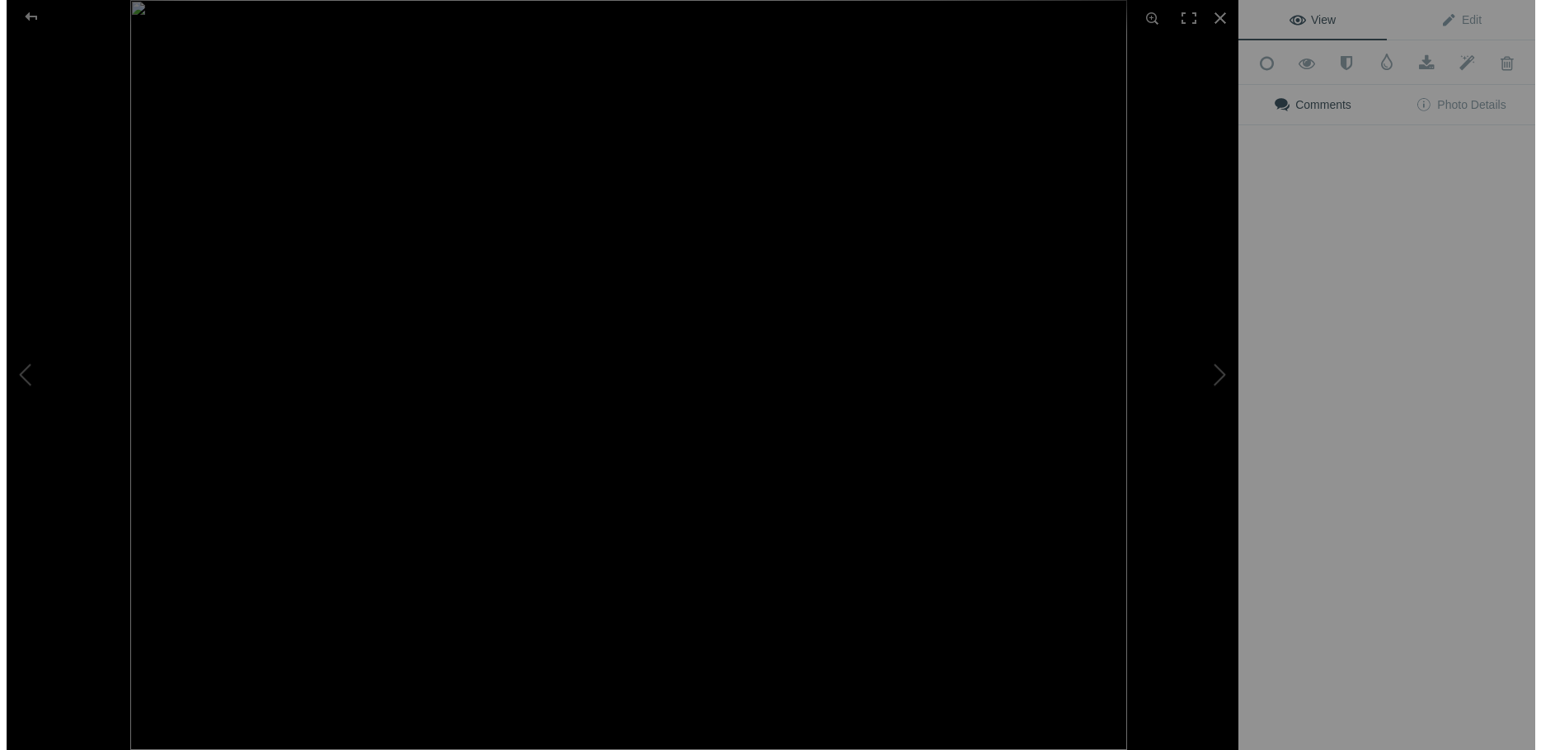
scroll to position [0, 0]
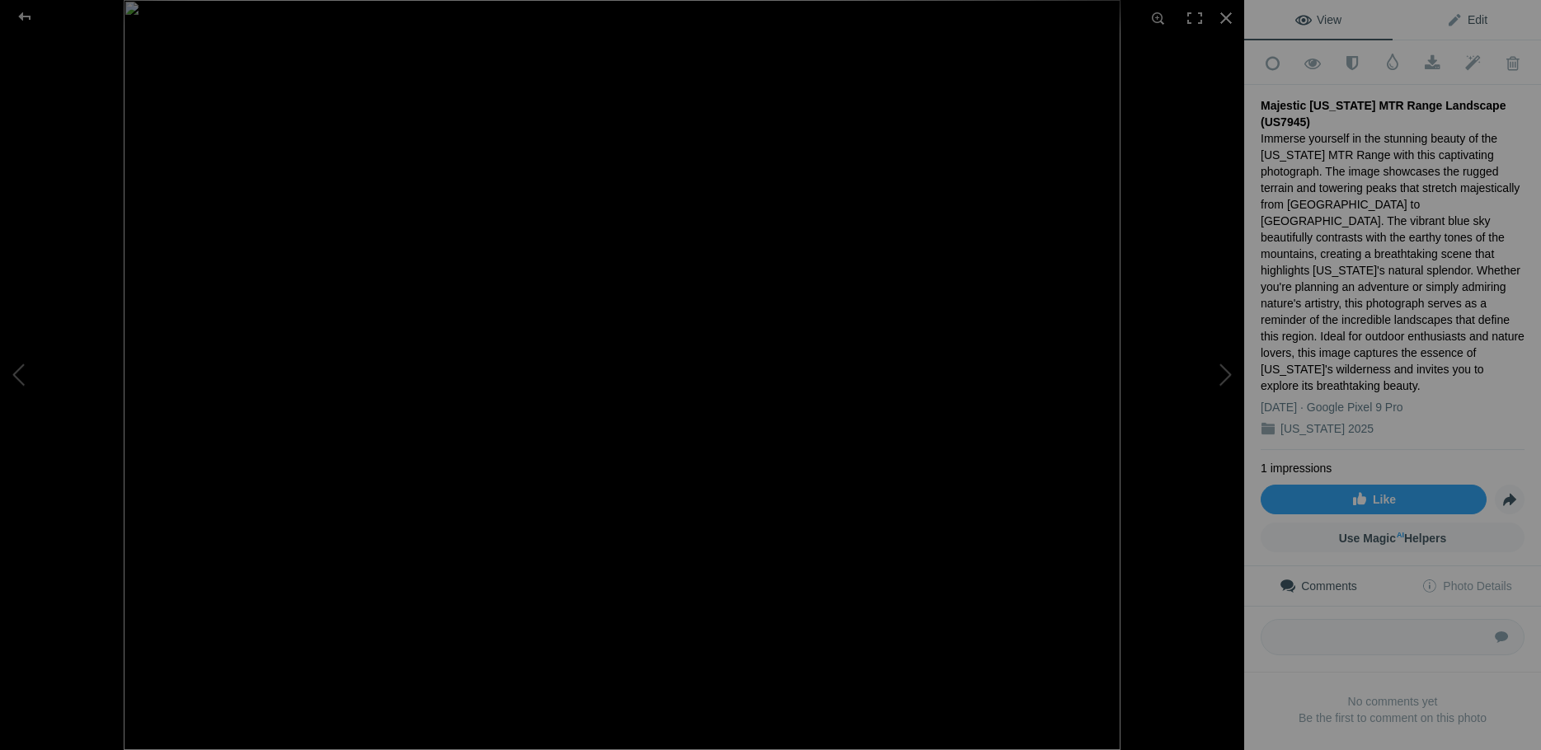
click at [1473, 23] on span "Edit" at bounding box center [1466, 19] width 41 height 13
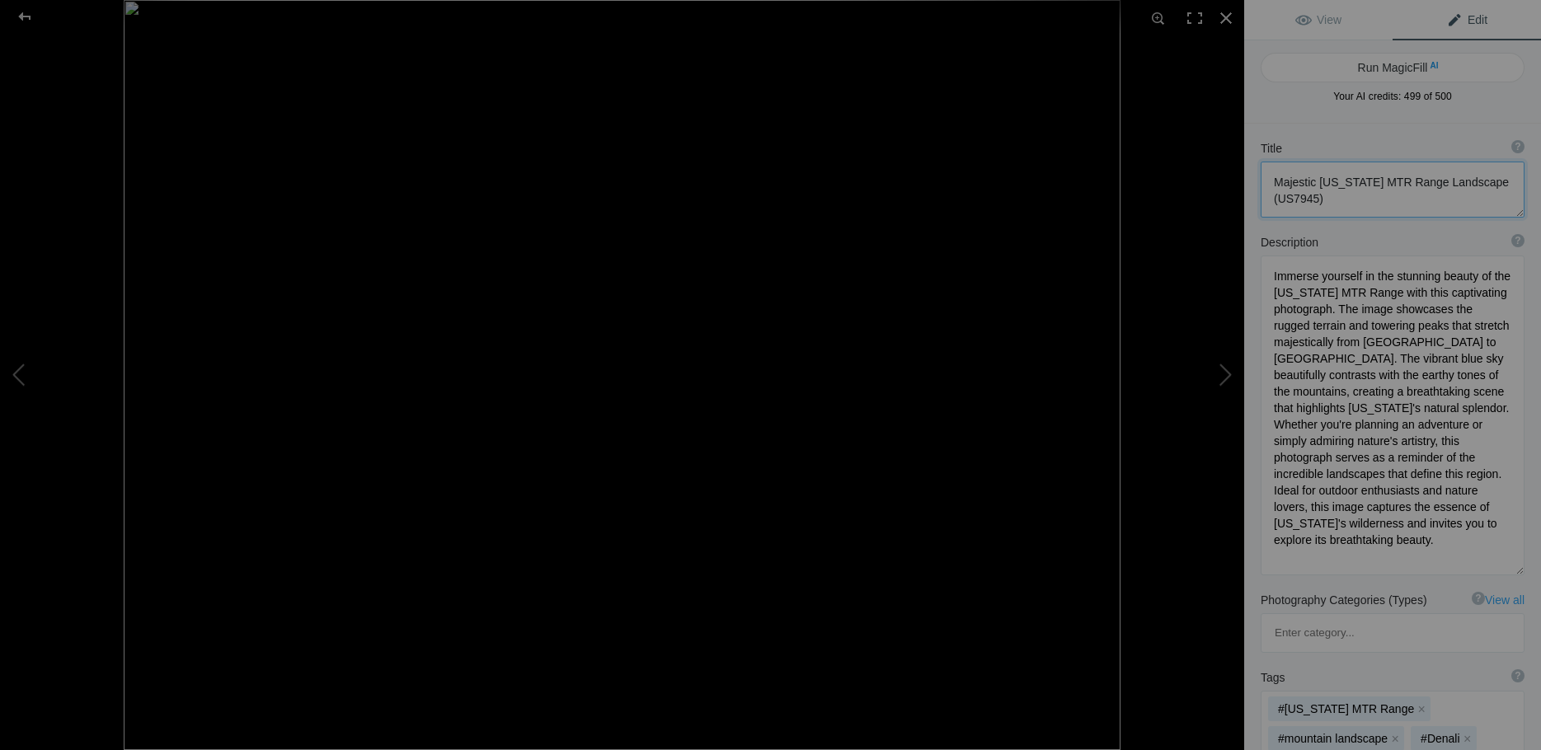
drag, startPoint x: 1350, startPoint y: 199, endPoint x: 1269, endPoint y: 189, distance: 81.4
click at [1269, 189] on textarea at bounding box center [1393, 190] width 264 height 56
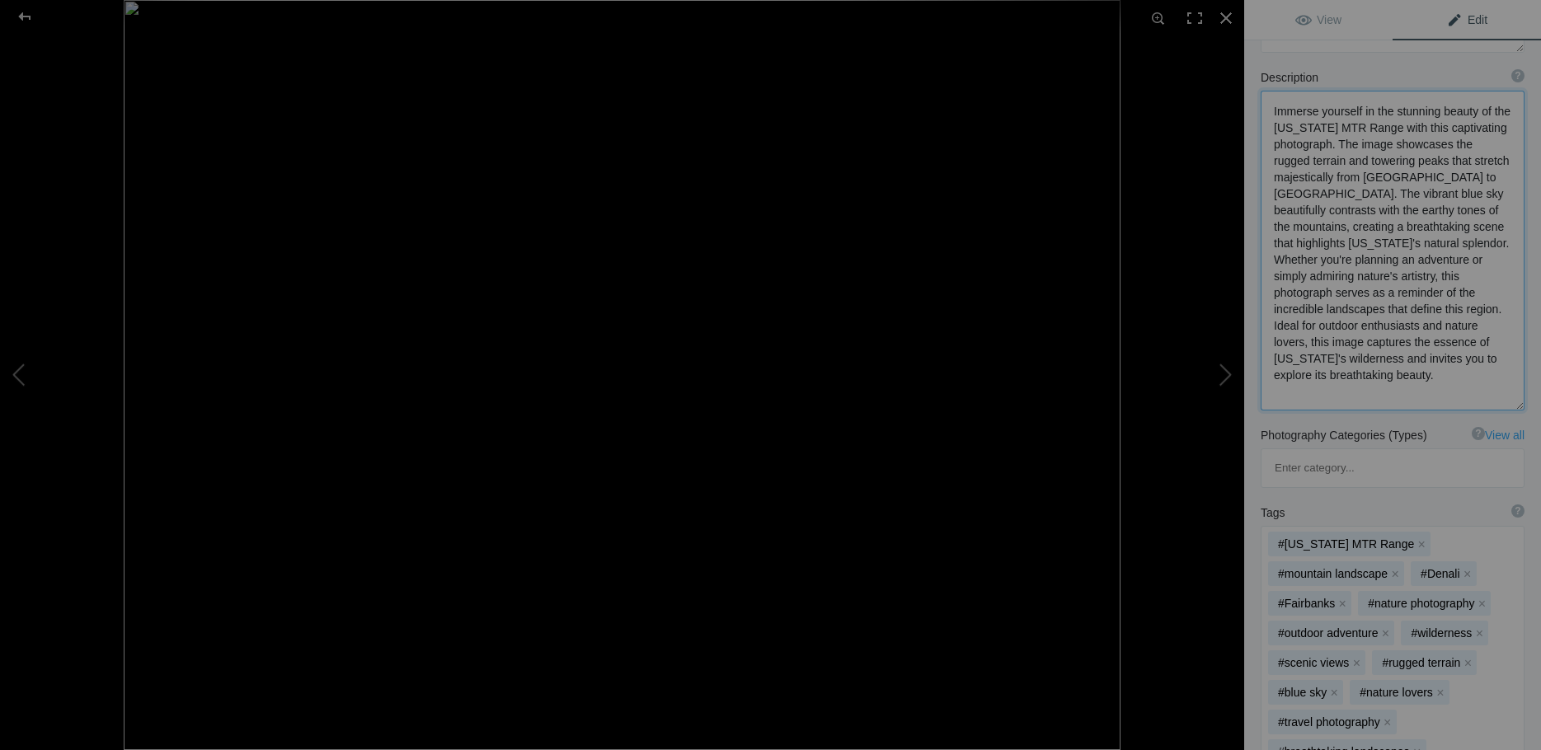
drag, startPoint x: 1404, startPoint y: 378, endPoint x: 1272, endPoint y: 88, distance: 318.8
click at [1272, 88] on div "Description ? By adding more context around images, results can become much mor…" at bounding box center [1392, 240] width 297 height 358
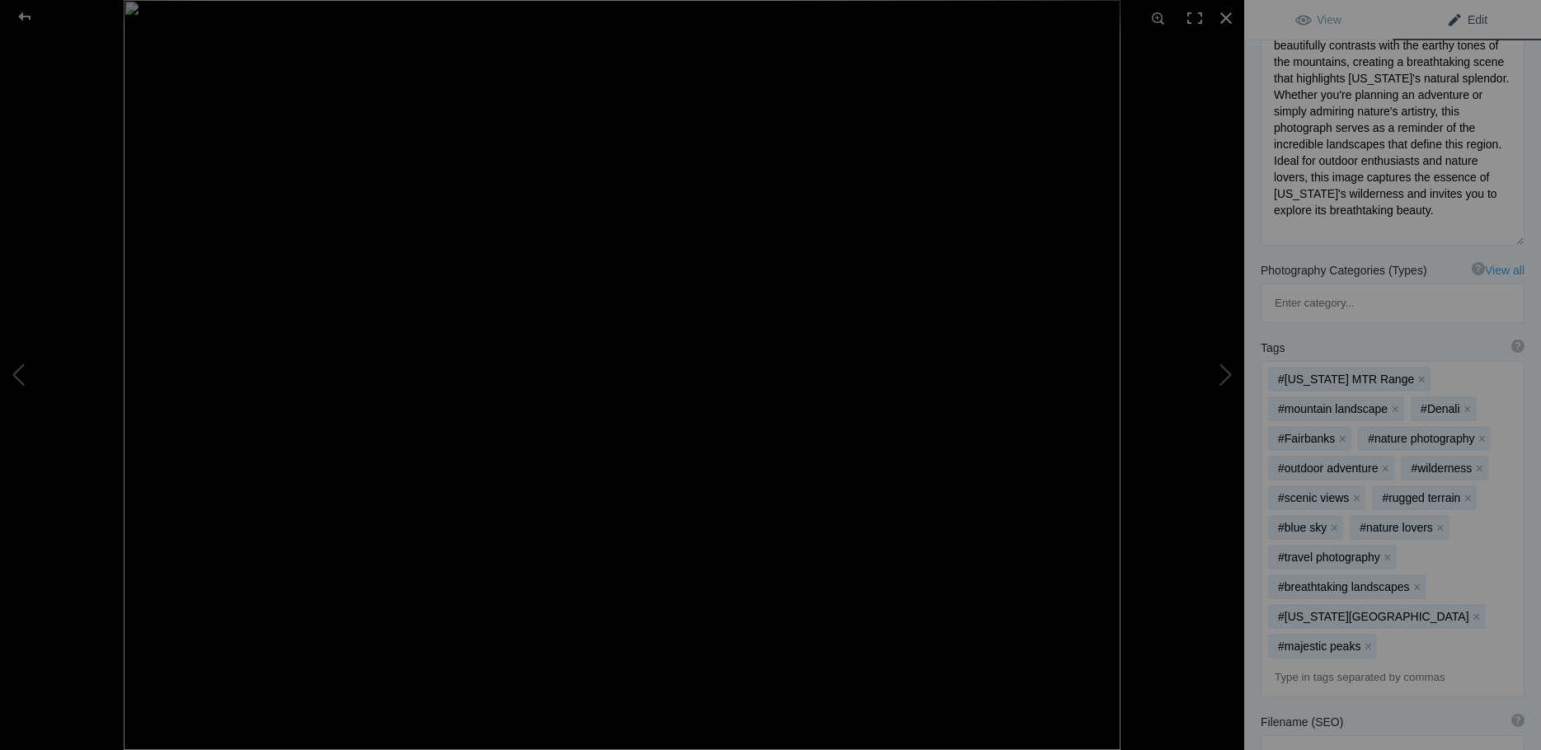
scroll to position [412, 0]
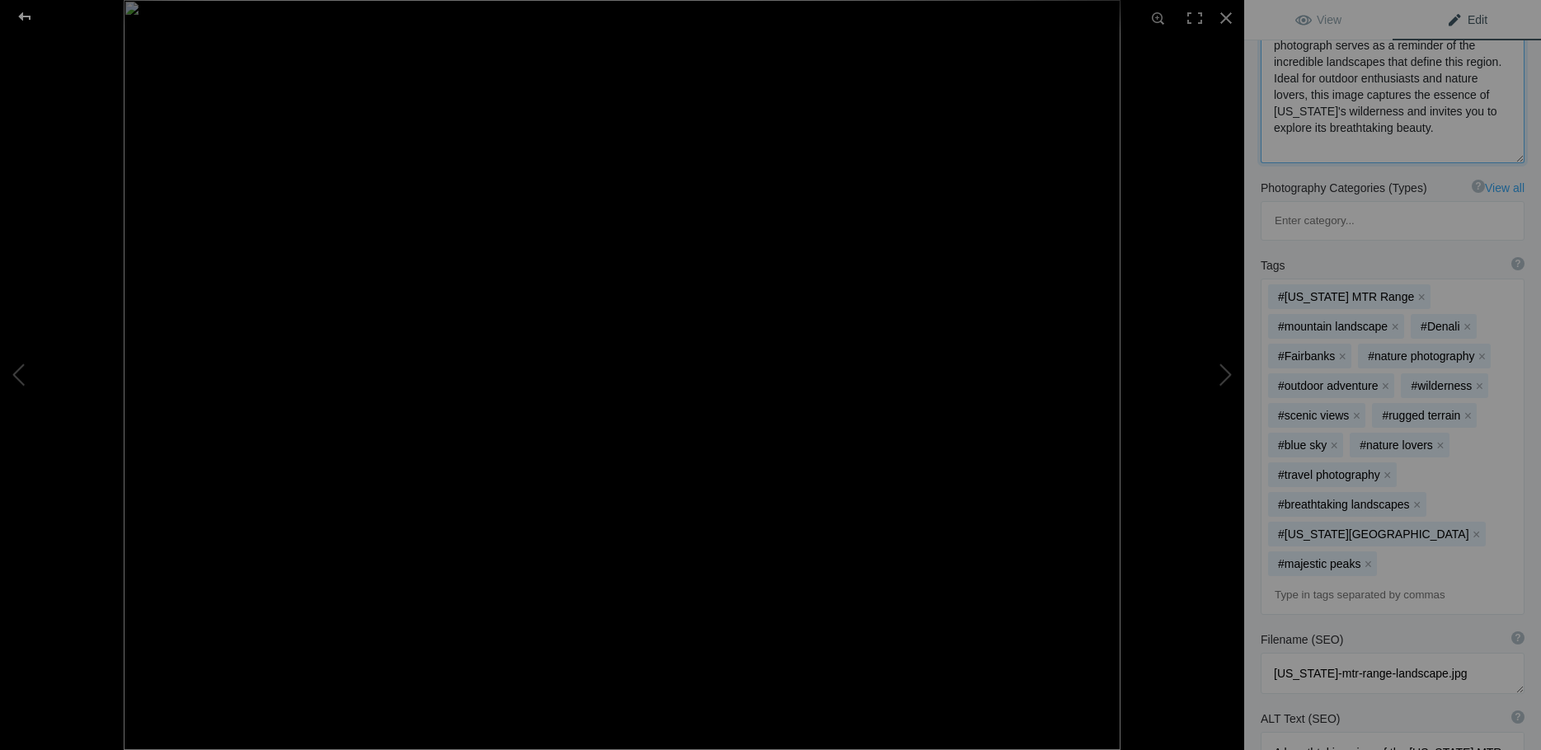
click at [20, 21] on div at bounding box center [24, 16] width 59 height 33
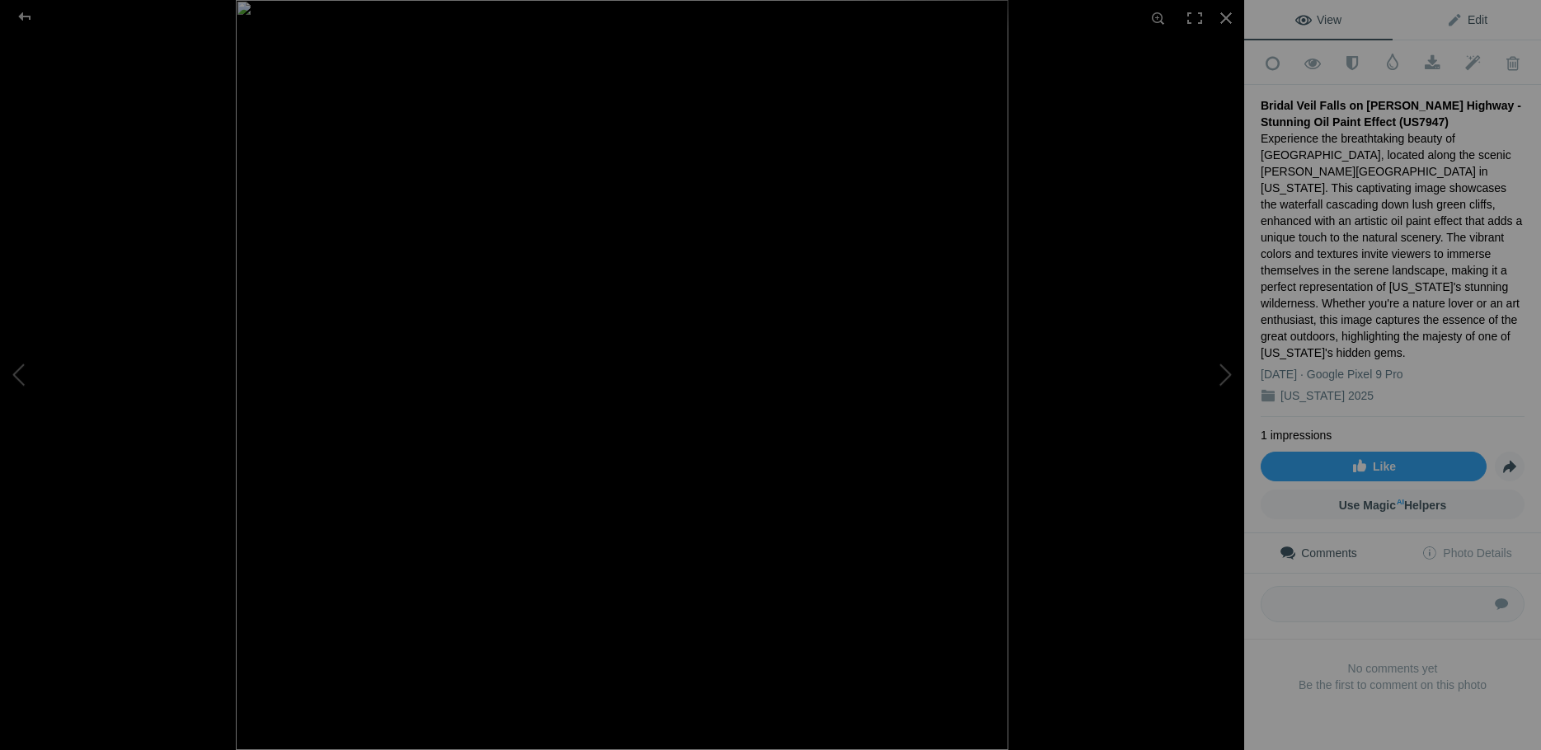
click at [1455, 21] on span "Edit" at bounding box center [1466, 19] width 41 height 13
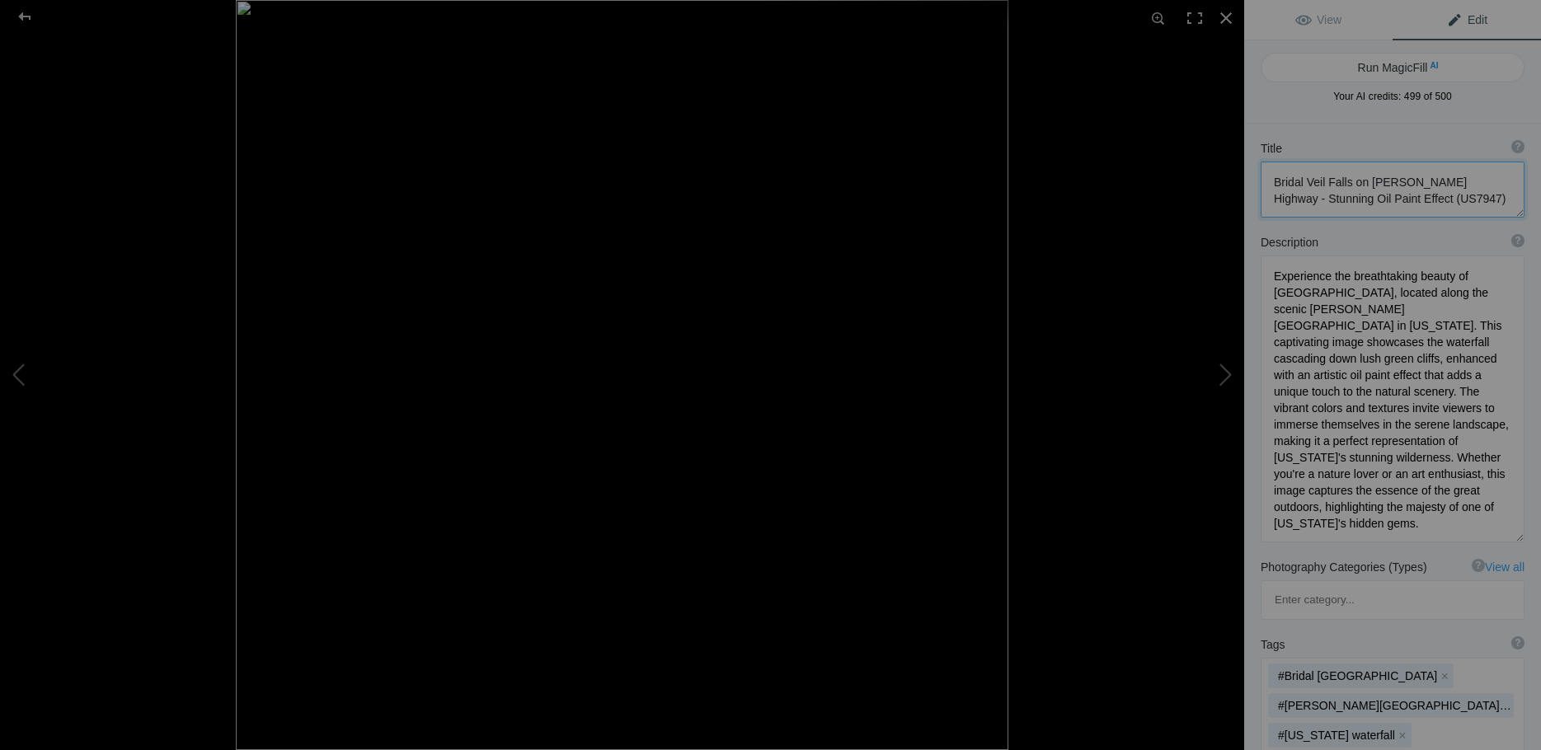
scroll to position [2, 0]
drag, startPoint x: 1470, startPoint y: 199, endPoint x: 1270, endPoint y: 186, distance: 200.8
click at [1270, 186] on textarea at bounding box center [1393, 190] width 264 height 56
drag, startPoint x: 1268, startPoint y: 279, endPoint x: 1434, endPoint y: 526, distance: 297.7
click at [1434, 528] on textarea at bounding box center [1393, 399] width 264 height 287
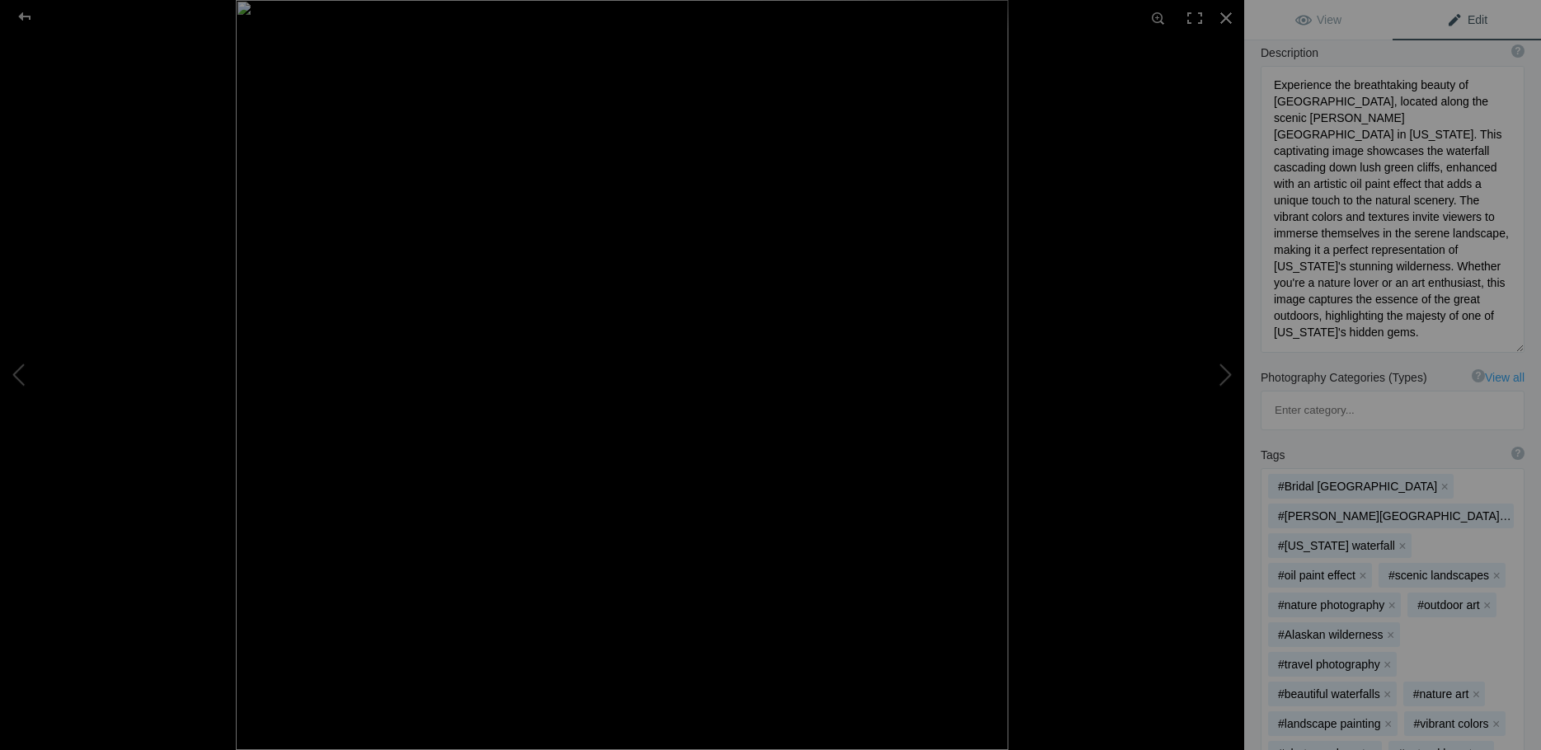
scroll to position [280, 0]
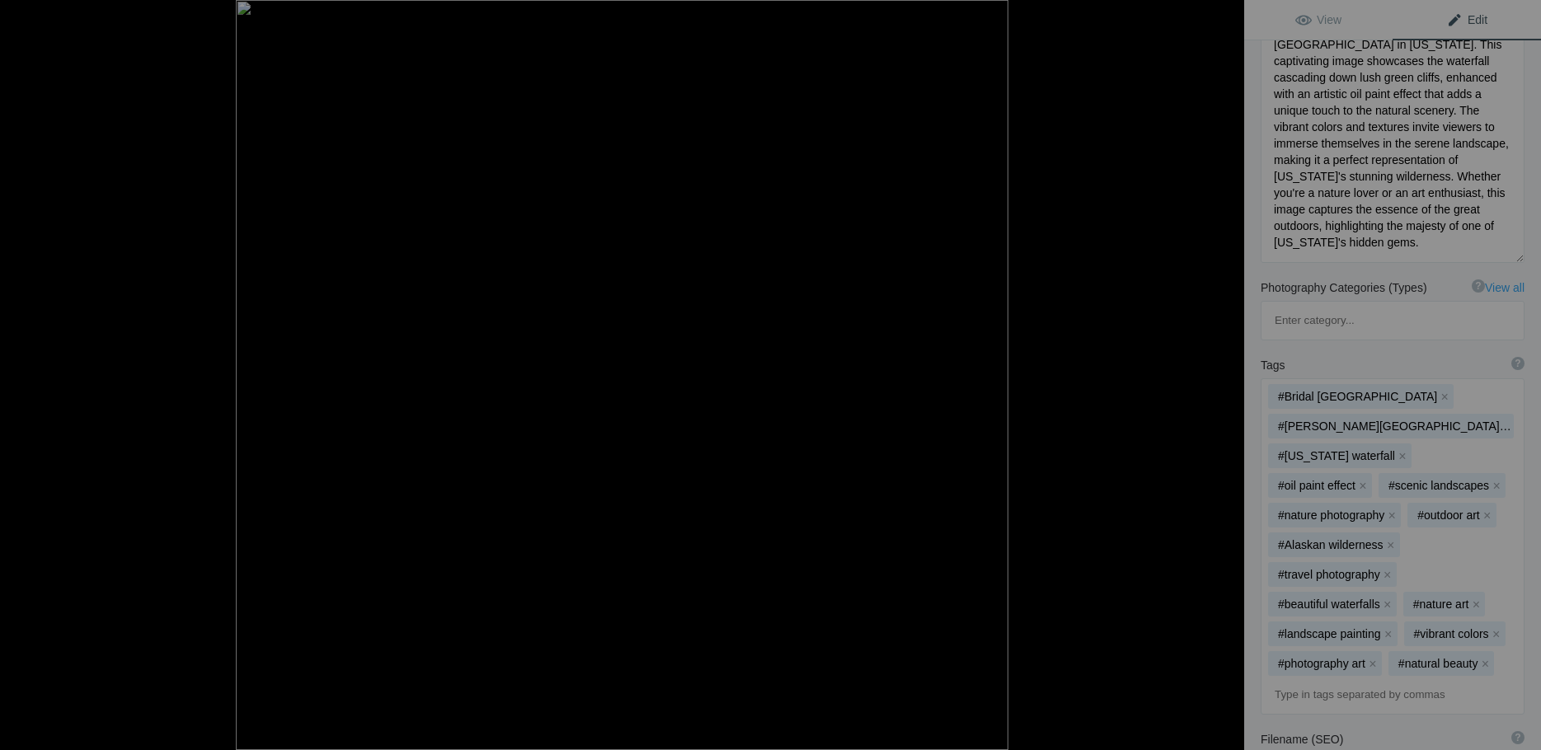
drag, startPoint x: 1346, startPoint y: 351, endPoint x: 1399, endPoint y: 270, distance: 97.0
click at [1399, 270] on div "Description ? By adding more context around images, results can become much mor…" at bounding box center [1392, 108] width 297 height 325
